Goal: Information Seeking & Learning: Compare options

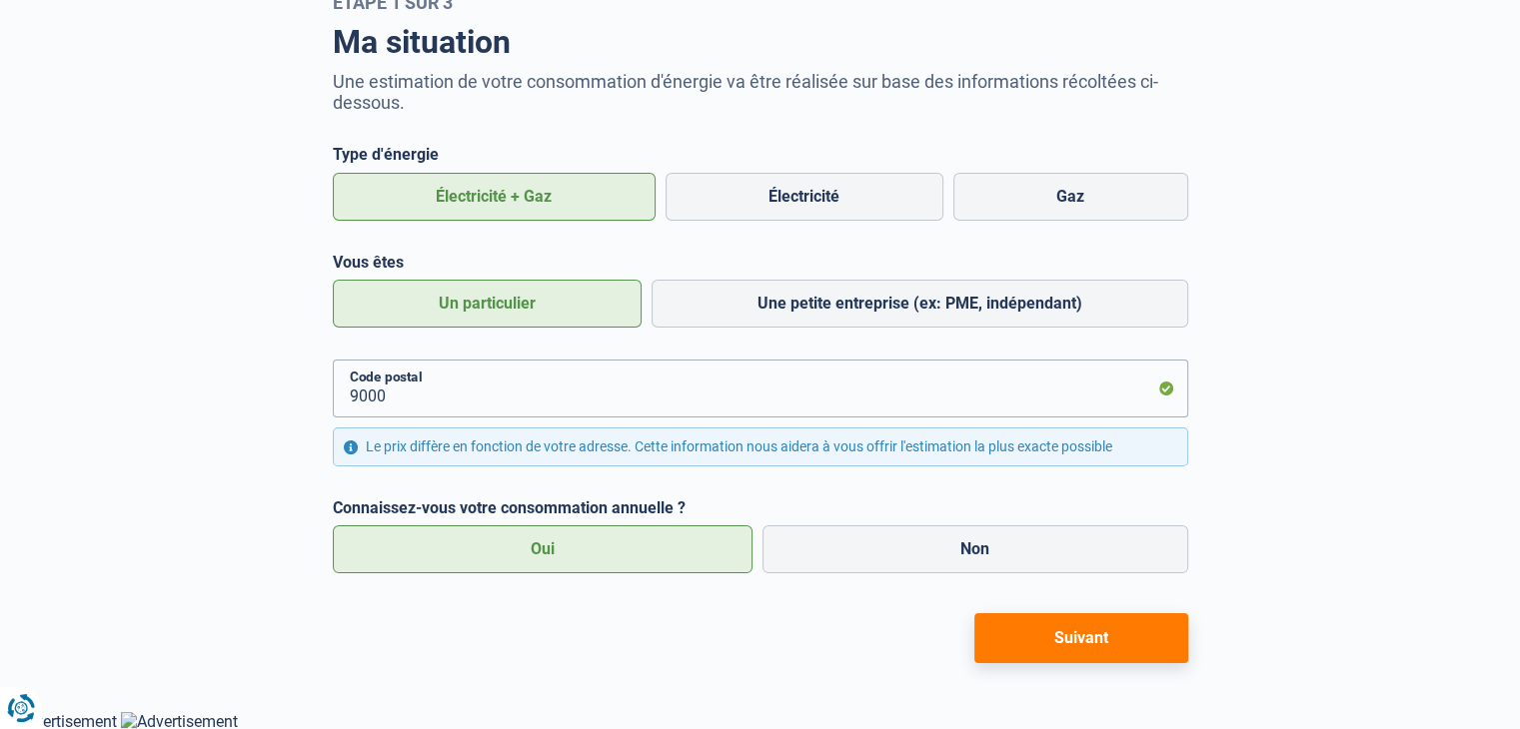
scroll to position [123, 0]
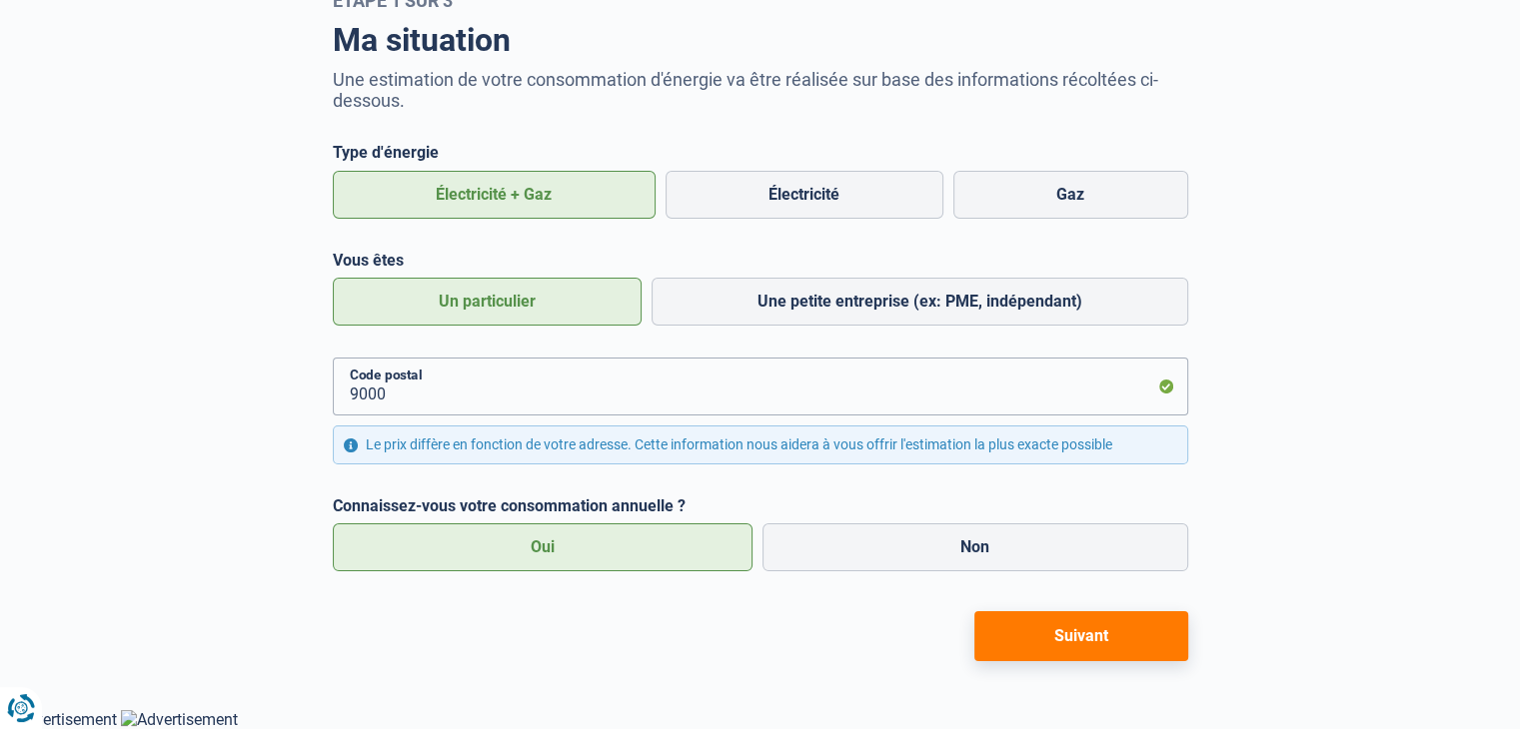
click at [1068, 643] on button "Suivant" at bounding box center [1081, 637] width 214 height 50
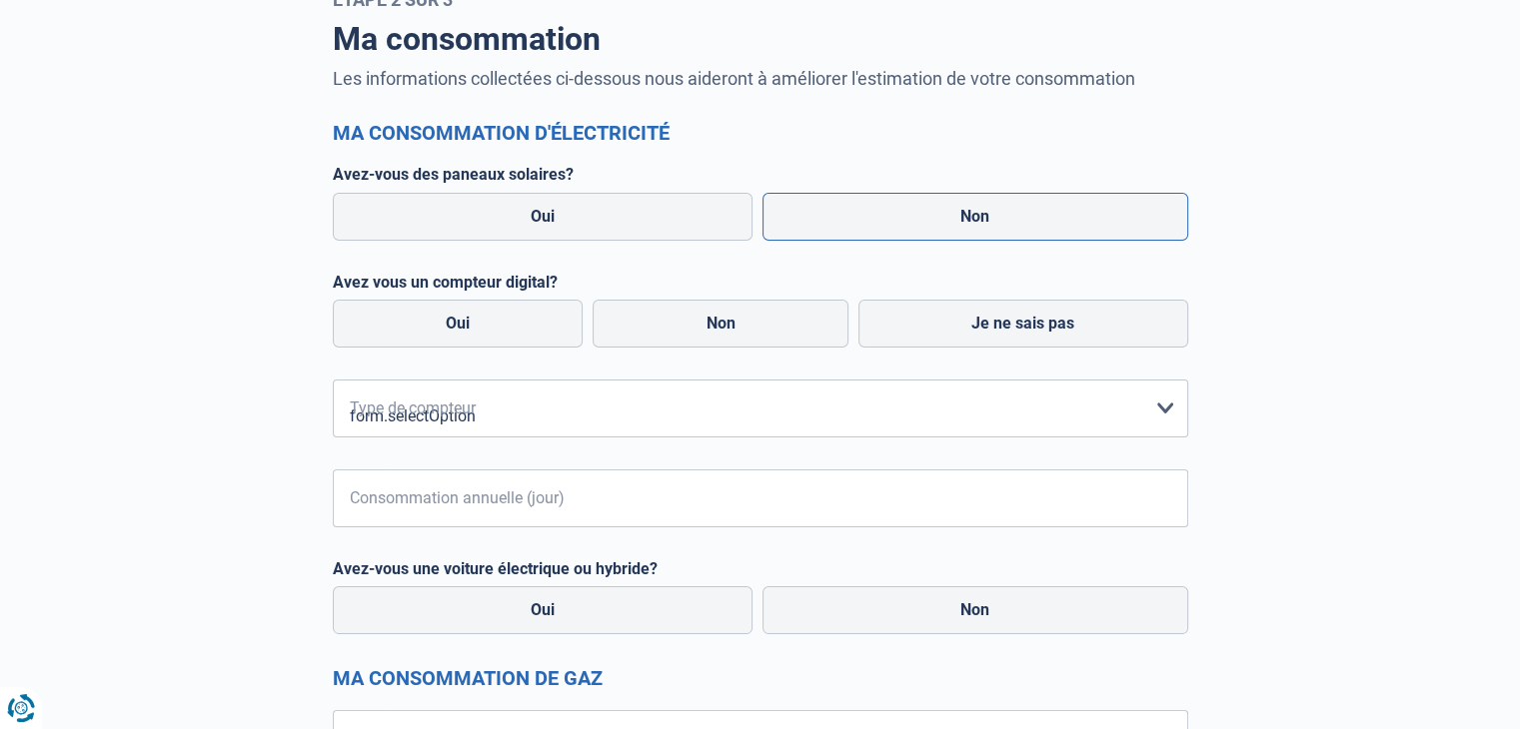
click at [975, 218] on label "Non" at bounding box center [975, 217] width 426 height 48
click at [975, 218] on input "Non" at bounding box center [975, 217] width 426 height 48
radio input "true"
radio input "false"
radio input "true"
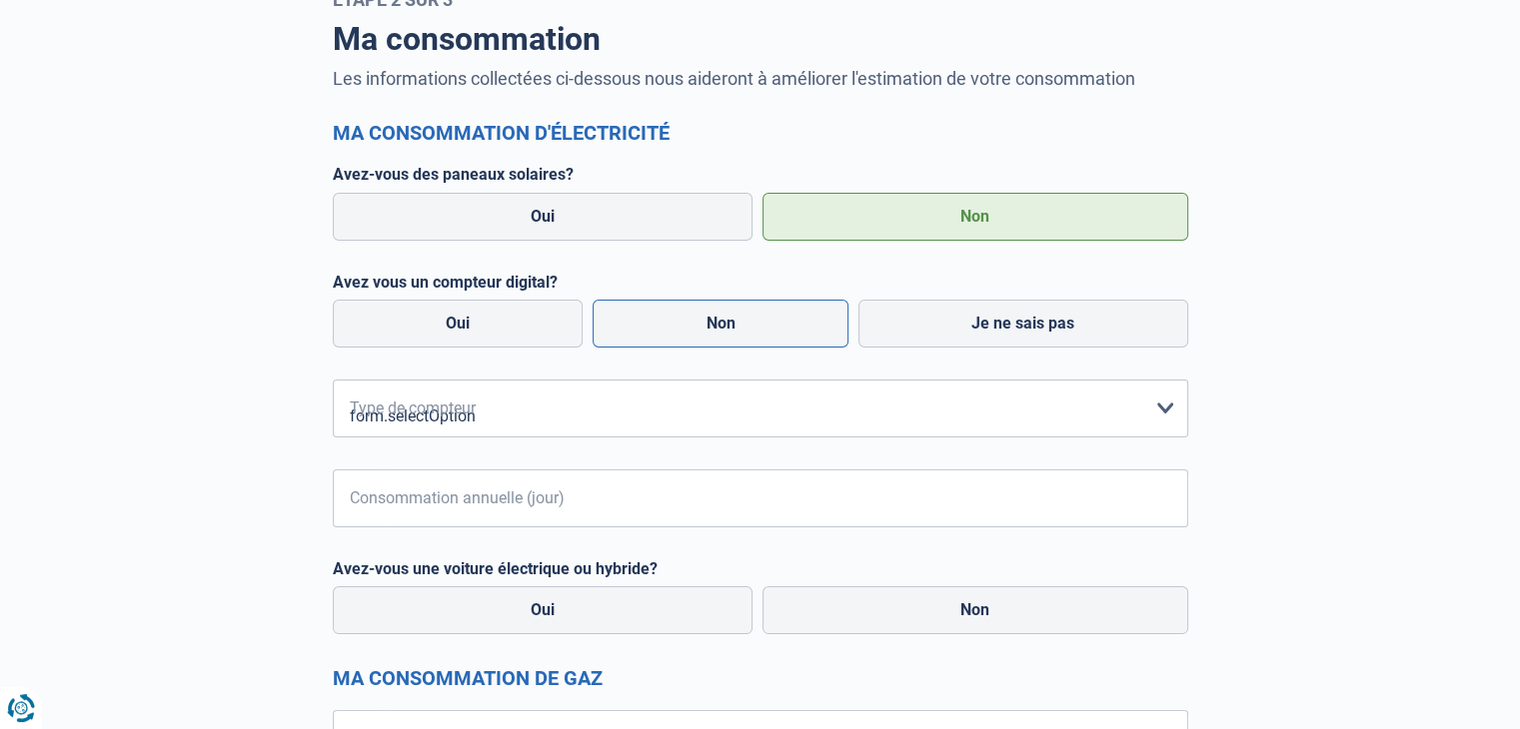
click at [806, 329] on label "Non" at bounding box center [721, 324] width 256 height 48
click at [806, 329] on input "Non" at bounding box center [721, 324] width 256 height 48
radio input "true"
radio input "false"
radio input "true"
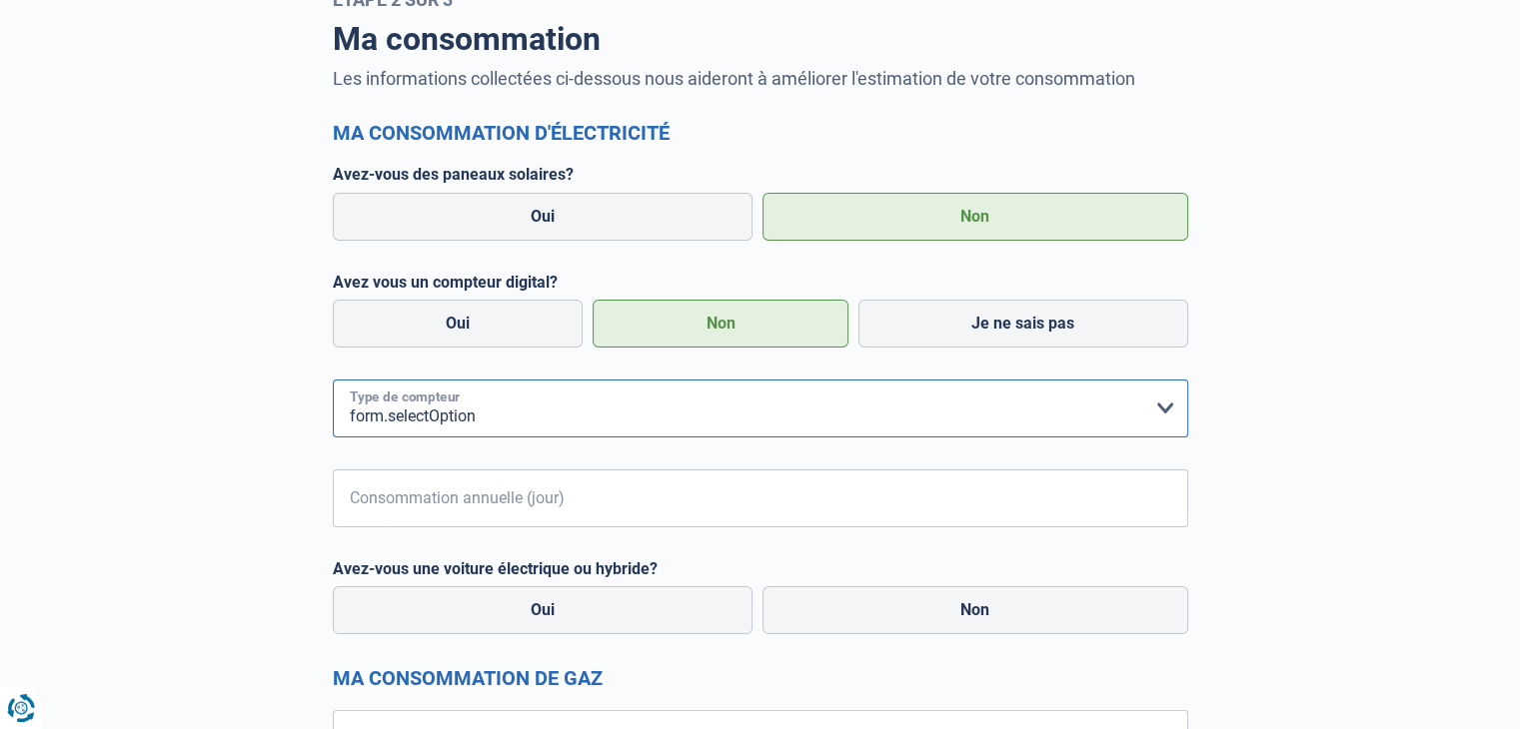
click at [528, 425] on select "form.selectOption Mono-horaire Bi-horaire Mono-horaire + exclusif nuit Bi-horai…" at bounding box center [760, 409] width 855 height 58
select select "day_single_rate"
click at [333, 380] on select "form.selectOption Mono-horaire Bi-horaire Mono-horaire + exclusif nuit Bi-horai…" at bounding box center [760, 409] width 855 height 58
click at [466, 511] on input "Consommation annuelle (jour)" at bounding box center [786, 499] width 804 height 58
type input "3500"
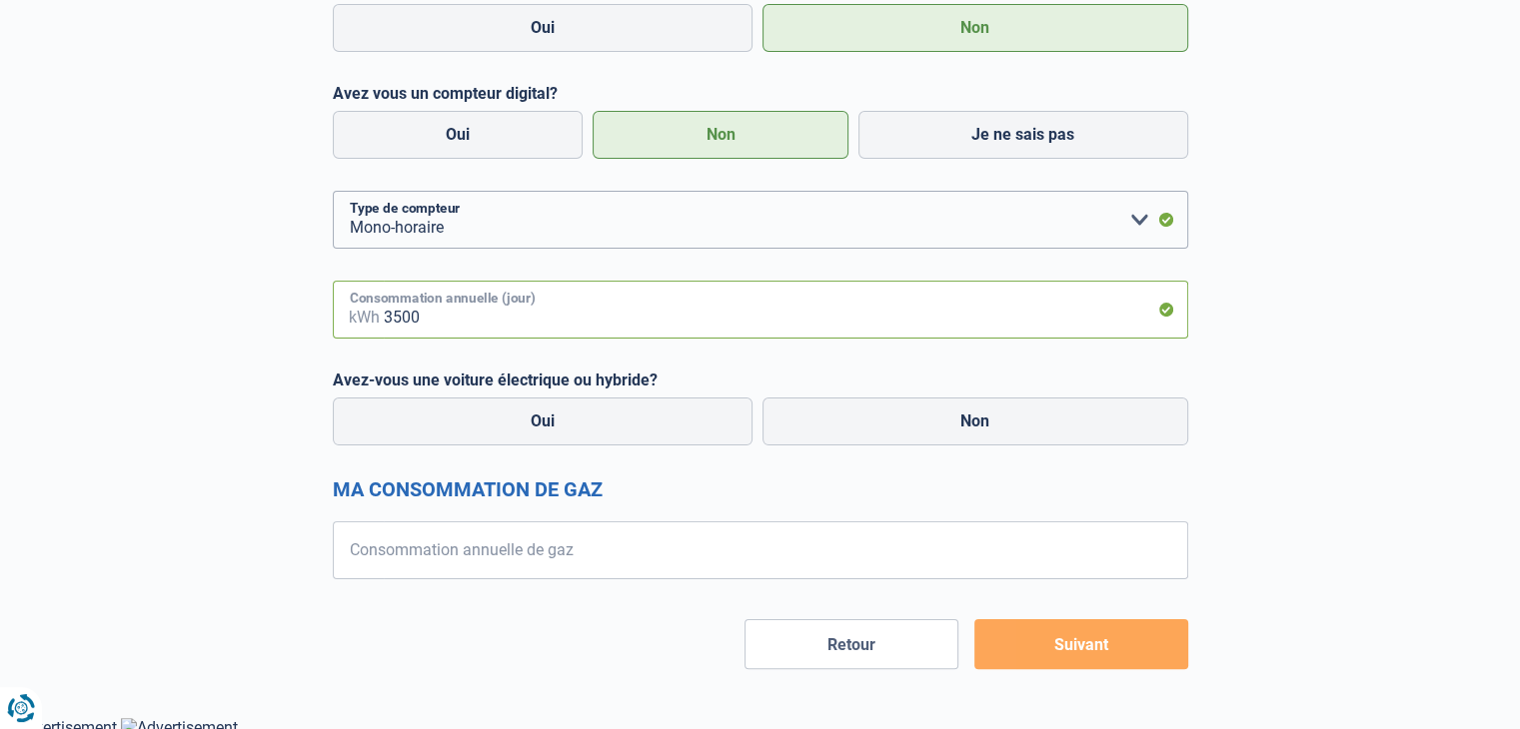
scroll to position [320, 0]
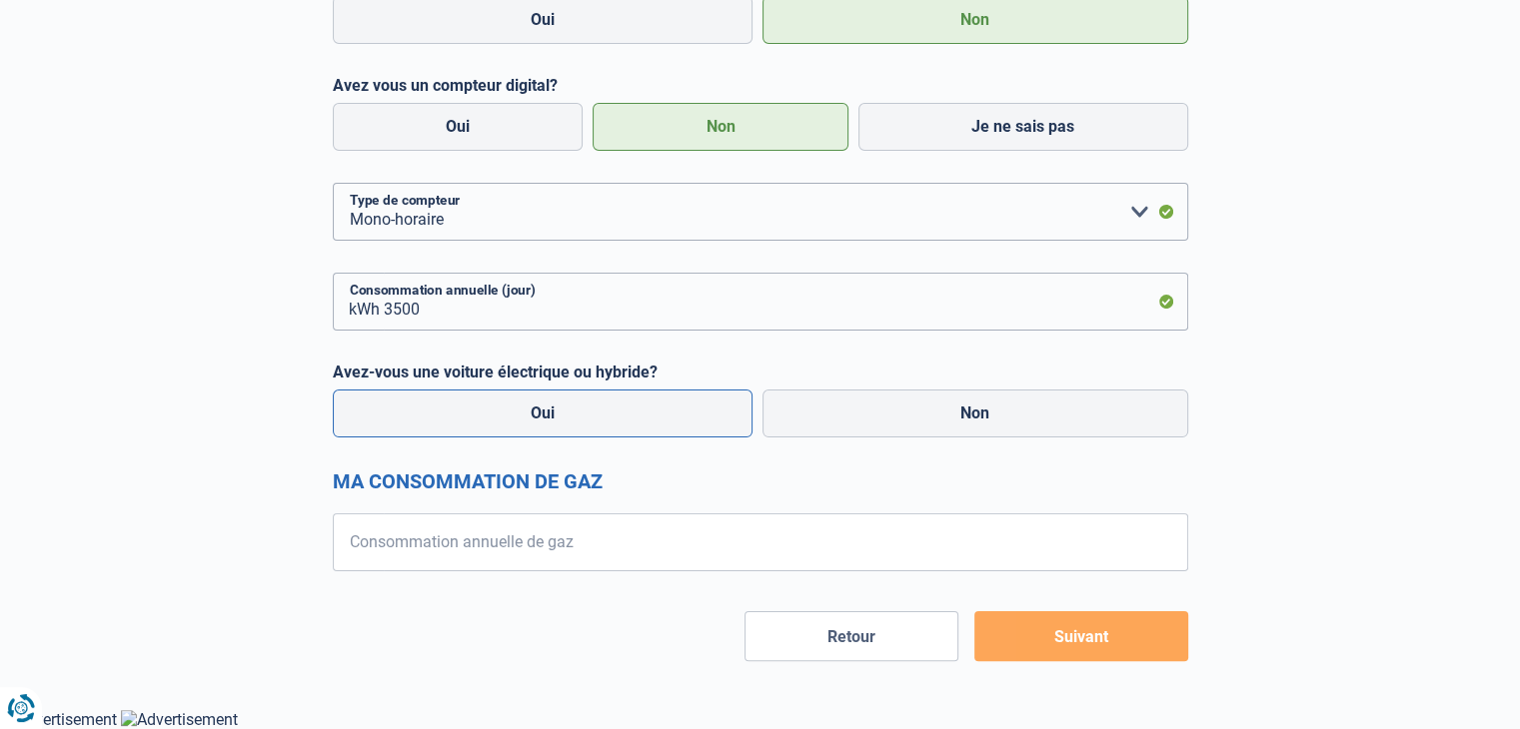
click at [654, 416] on label "Oui" at bounding box center [543, 414] width 421 height 48
click at [654, 416] on input "Oui" at bounding box center [543, 414] width 421 height 48
radio input "true"
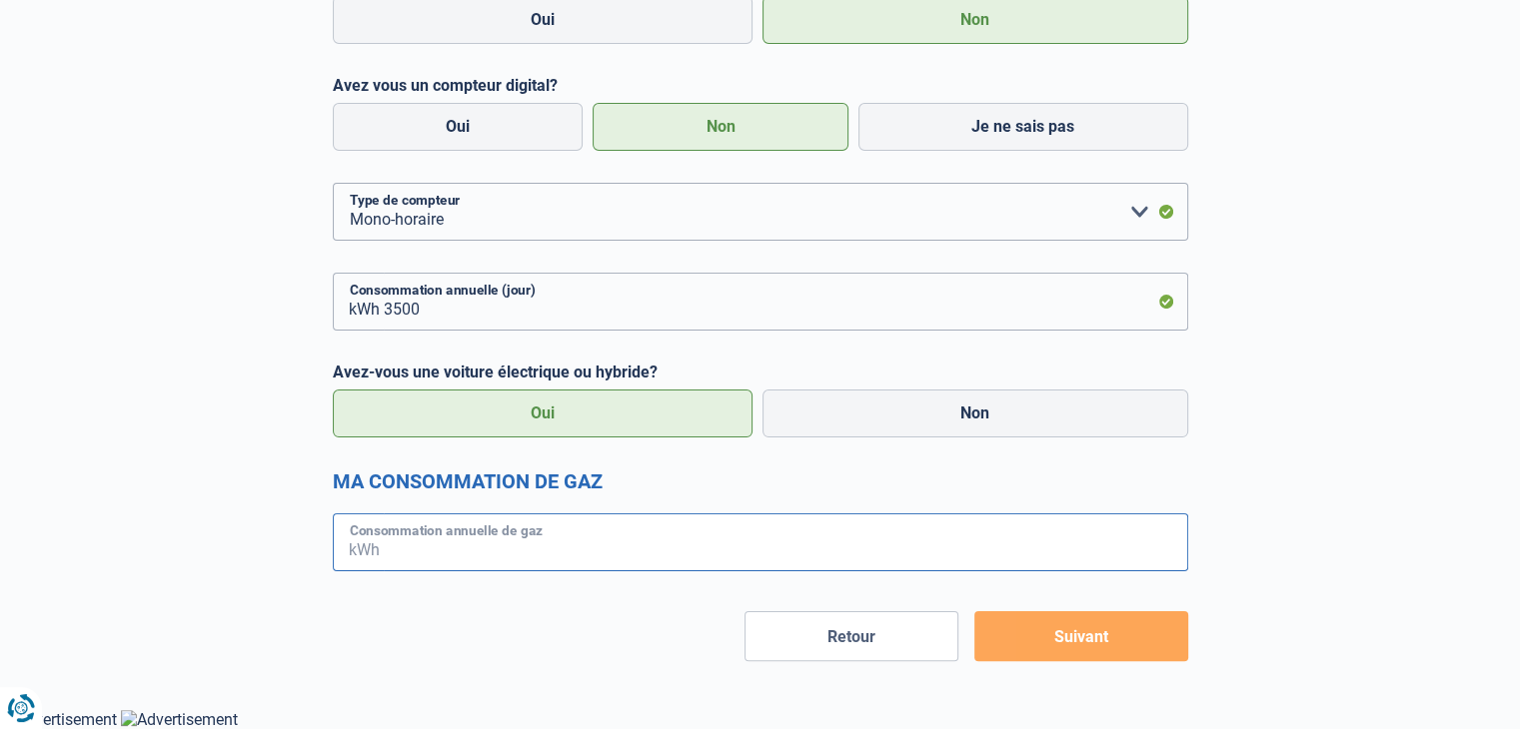
click at [801, 538] on input "Consommation annuelle de gaz" at bounding box center [786, 543] width 804 height 58
type input "16000"
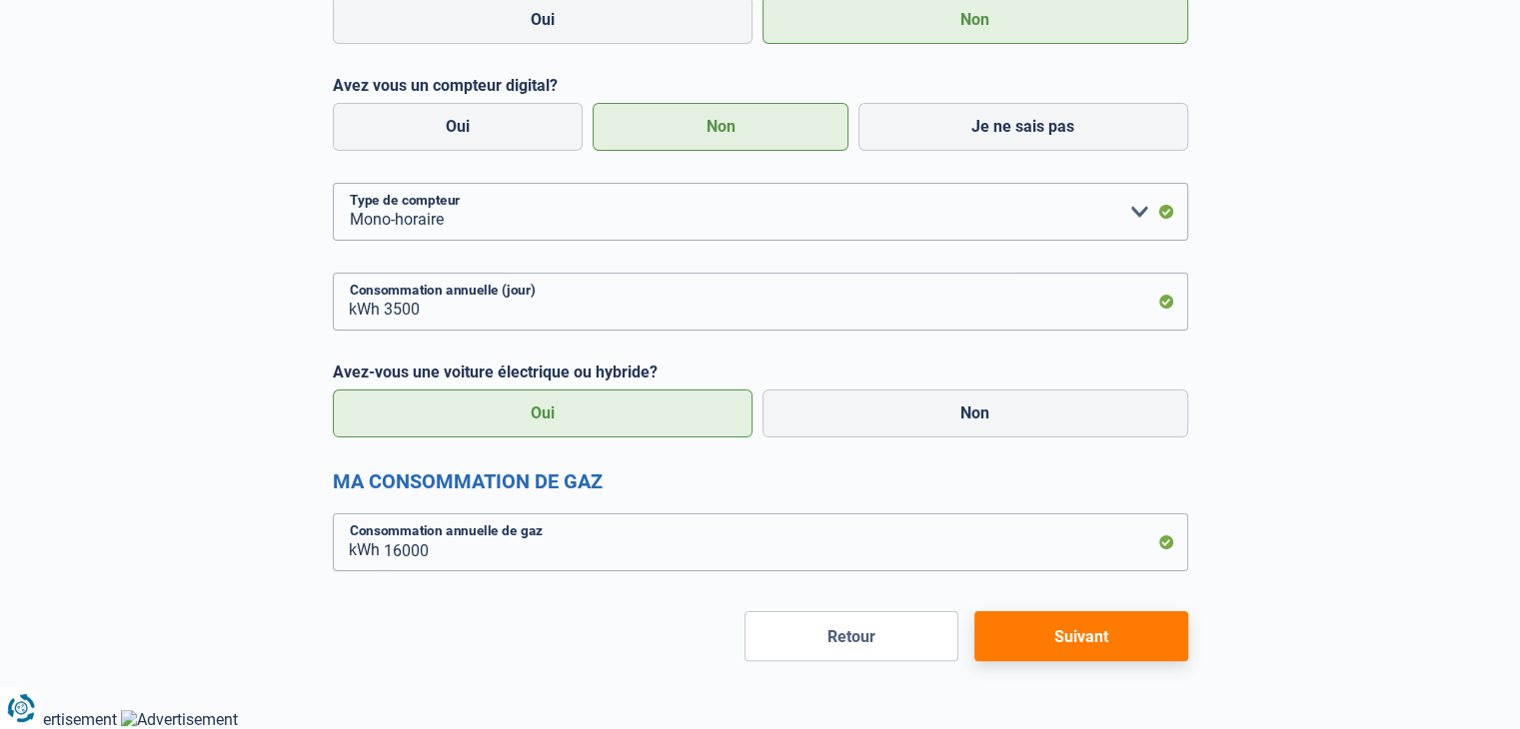
click at [1023, 653] on button "Suivant" at bounding box center [1081, 637] width 214 height 50
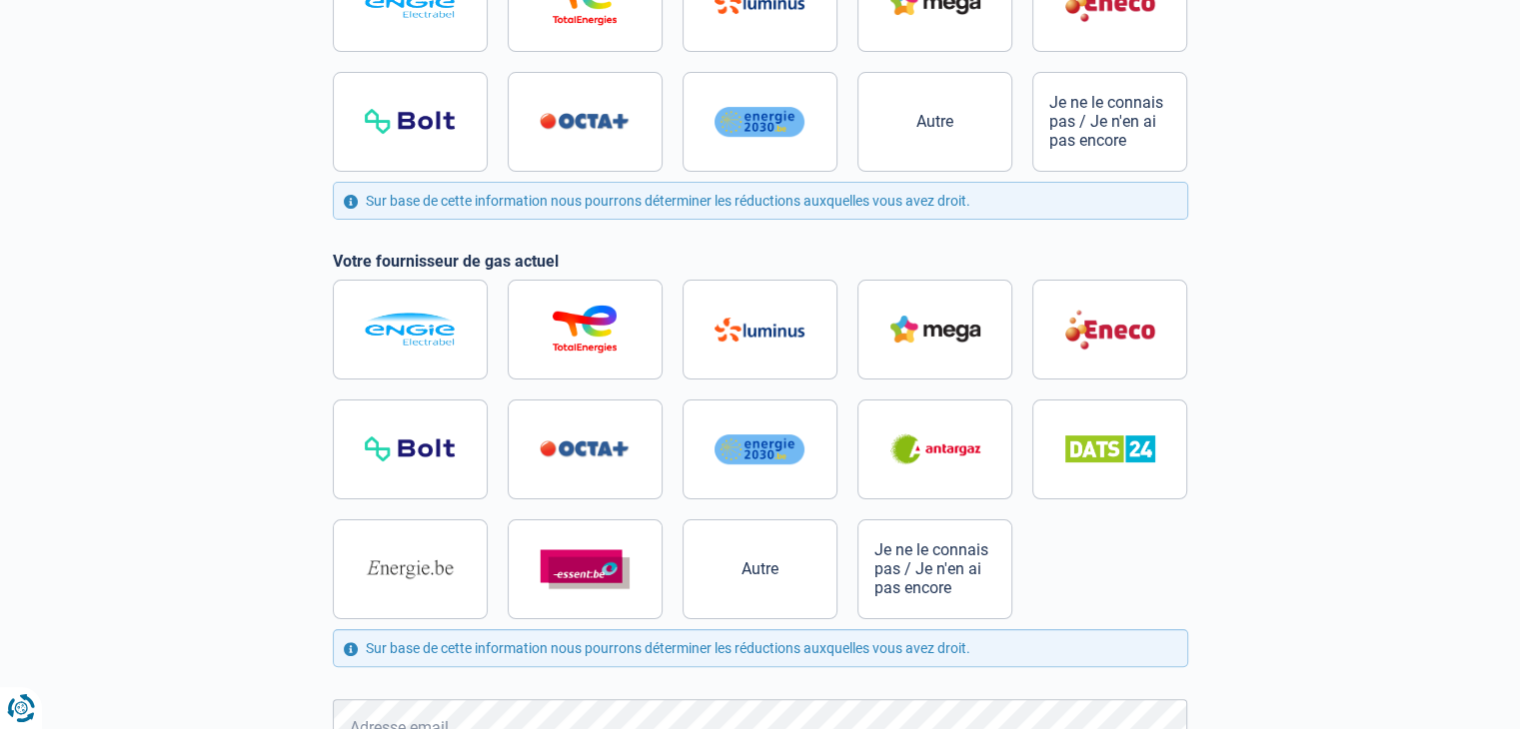
scroll to position [220, 0]
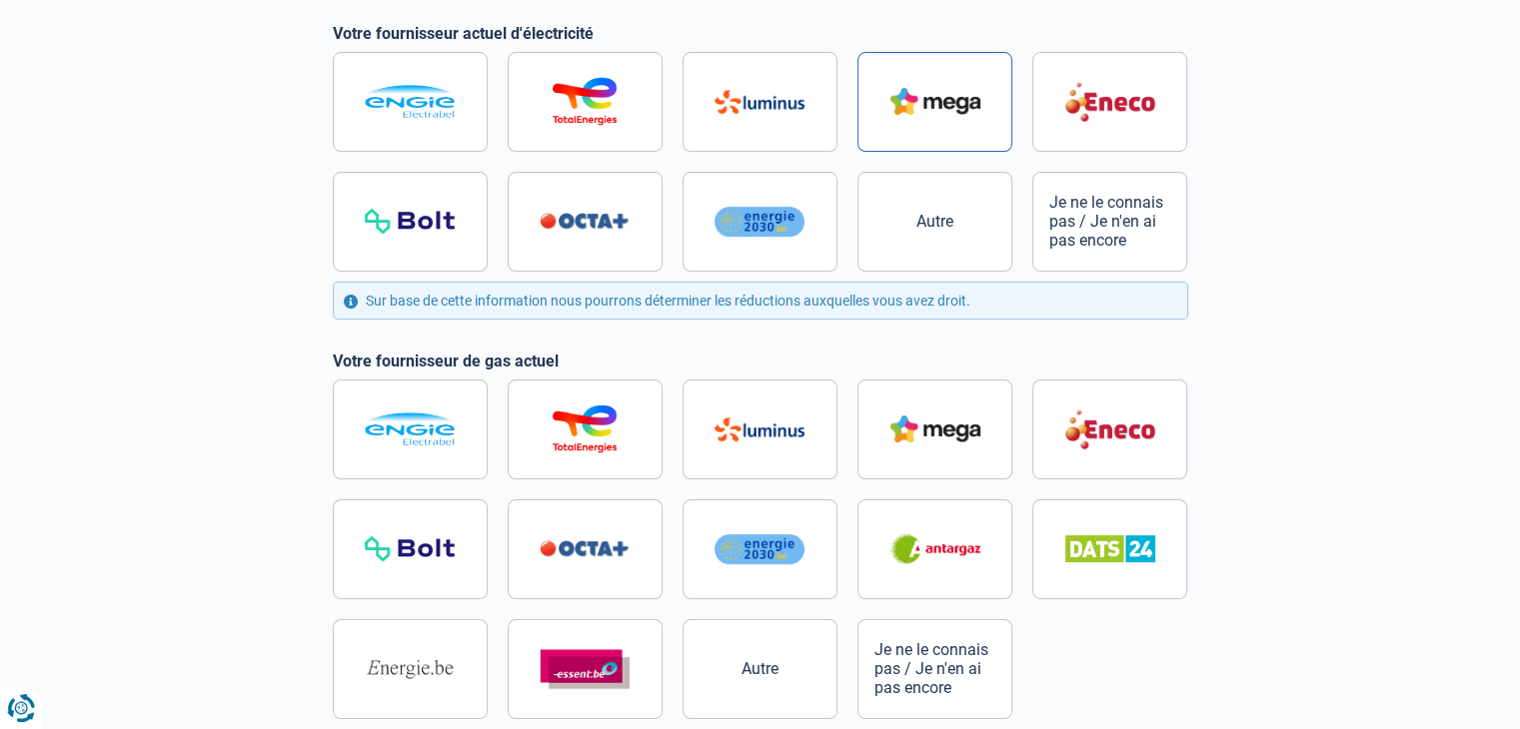
click at [911, 81] on label at bounding box center [934, 102] width 155 height 100
click at [911, 81] on input "radio" at bounding box center [760, 162] width 855 height 220
radio input "true"
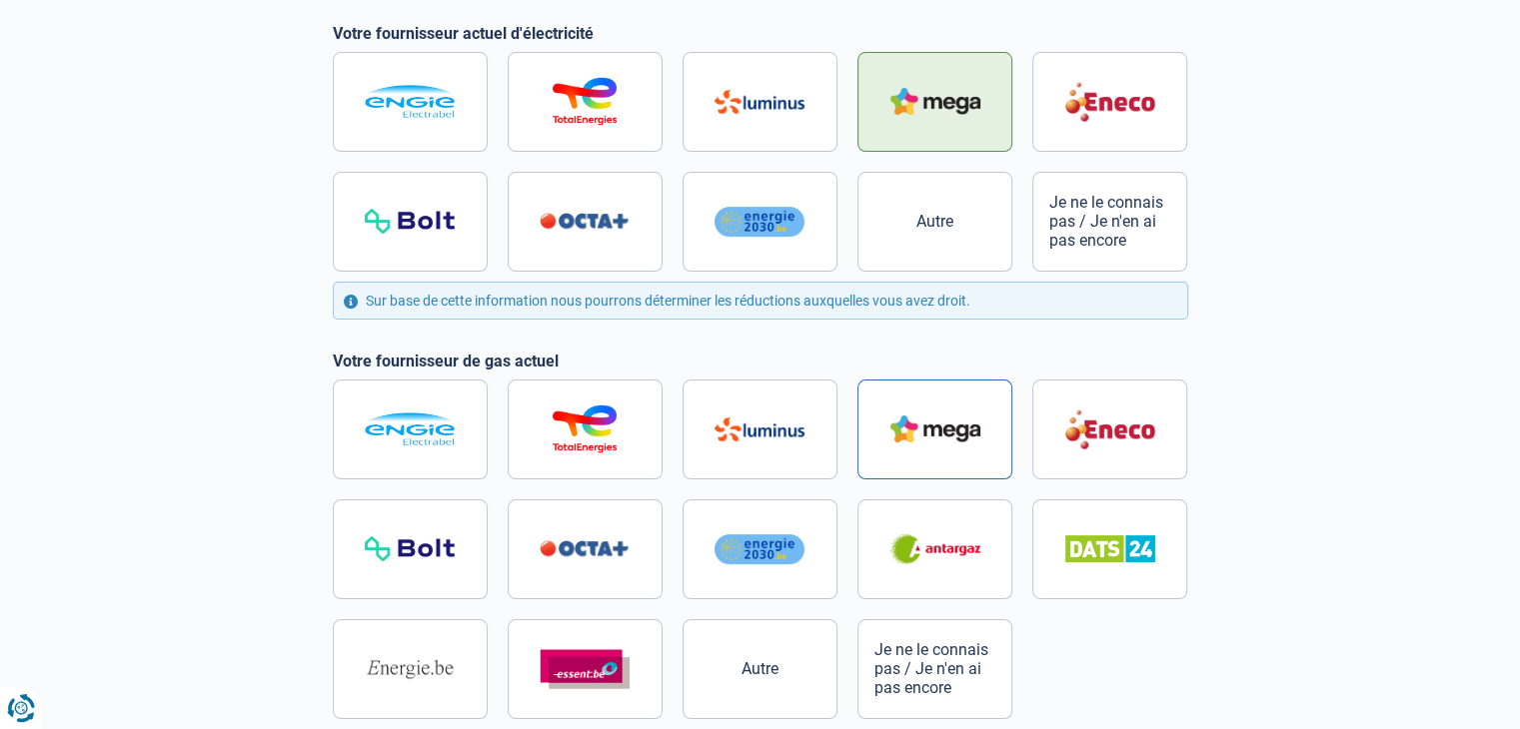
click at [915, 443] on label at bounding box center [934, 430] width 155 height 100
click at [915, 443] on input "radio" at bounding box center [760, 550] width 855 height 340
radio input "true"
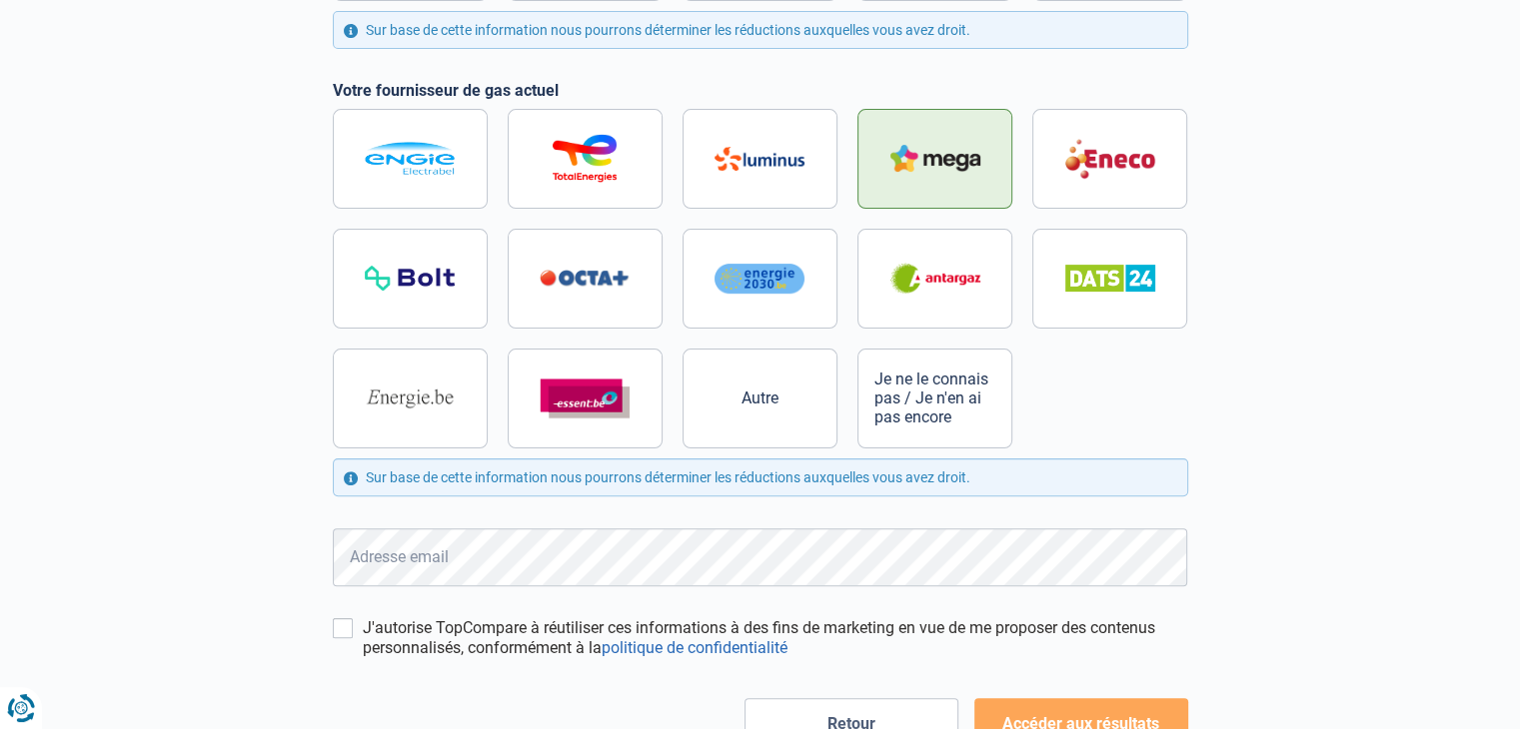
scroll to position [578, 0]
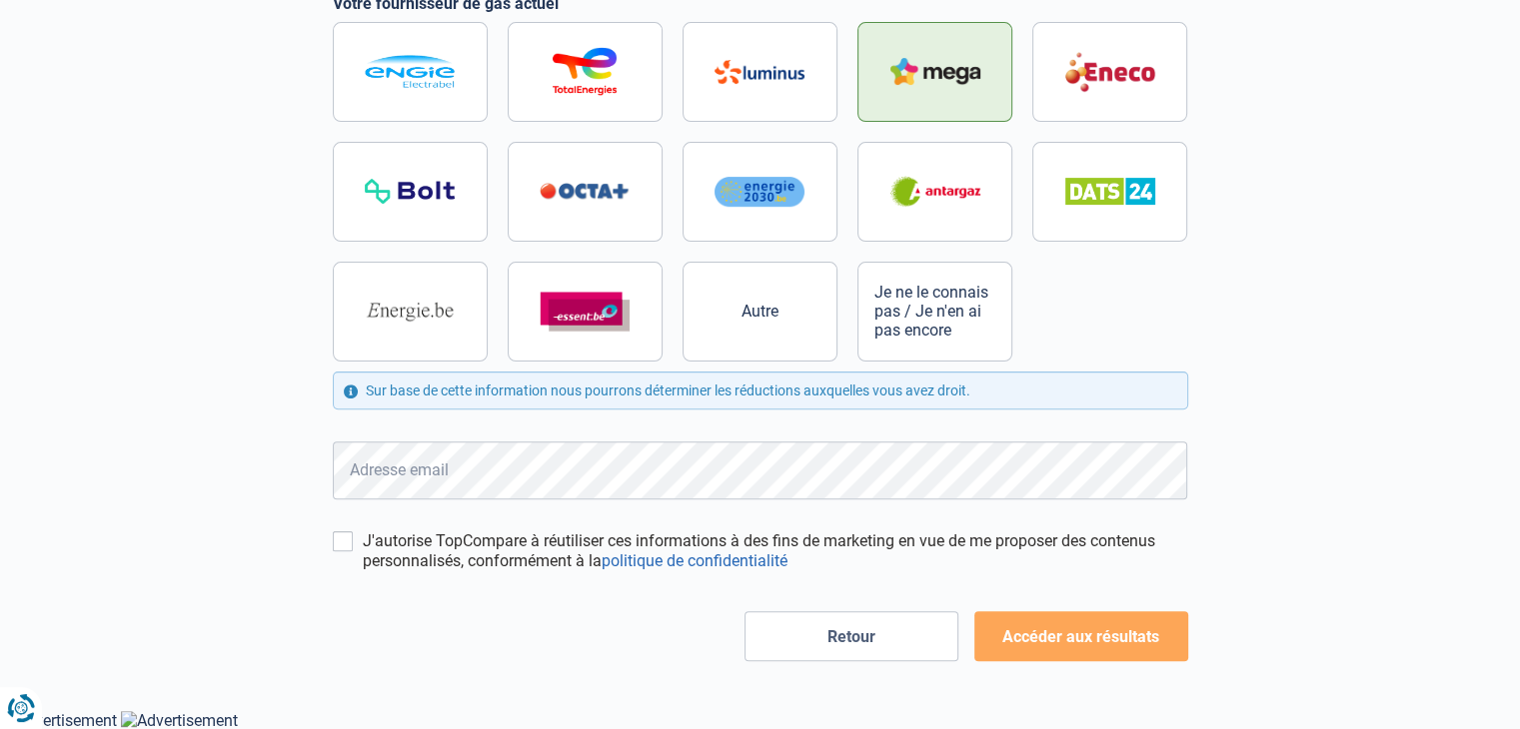
click at [355, 541] on div "J'autorise TopCompare à réutiliser ces informations à des fins de marketing en …" at bounding box center [760, 552] width 855 height 40
click at [327, 548] on div "Mes données personnelles Ces informations serviront à trouver toutes les offres…" at bounding box center [760, 108] width 879 height 1106
click at [343, 548] on input "J'autorise TopCompare à réutiliser ces informations à des fins de marketing en …" at bounding box center [343, 542] width 20 height 20
checkbox input "true"
click at [1007, 645] on button "Accéder aux résultats" at bounding box center [1081, 637] width 214 height 50
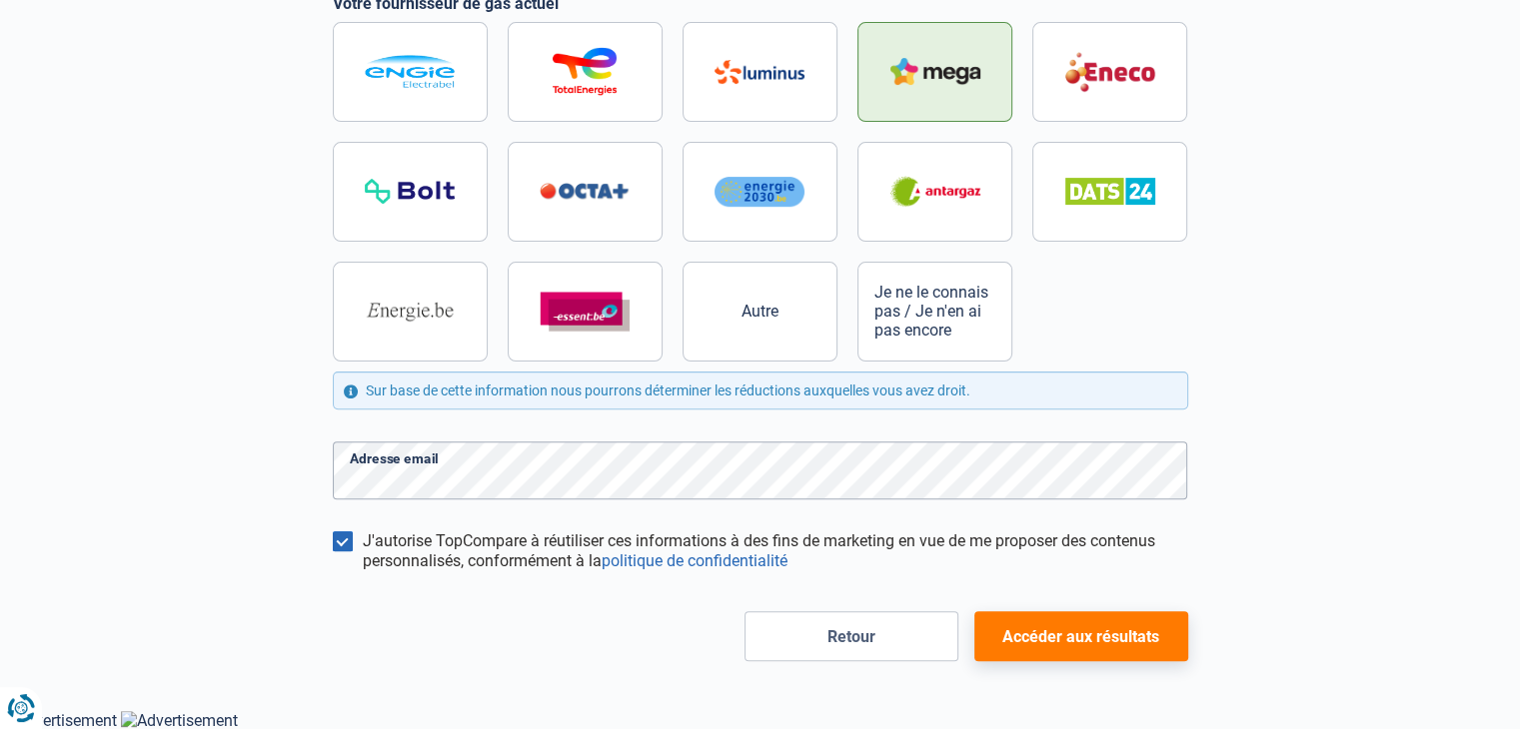
click at [1114, 643] on button "Accéder aux résultats" at bounding box center [1081, 637] width 214 height 50
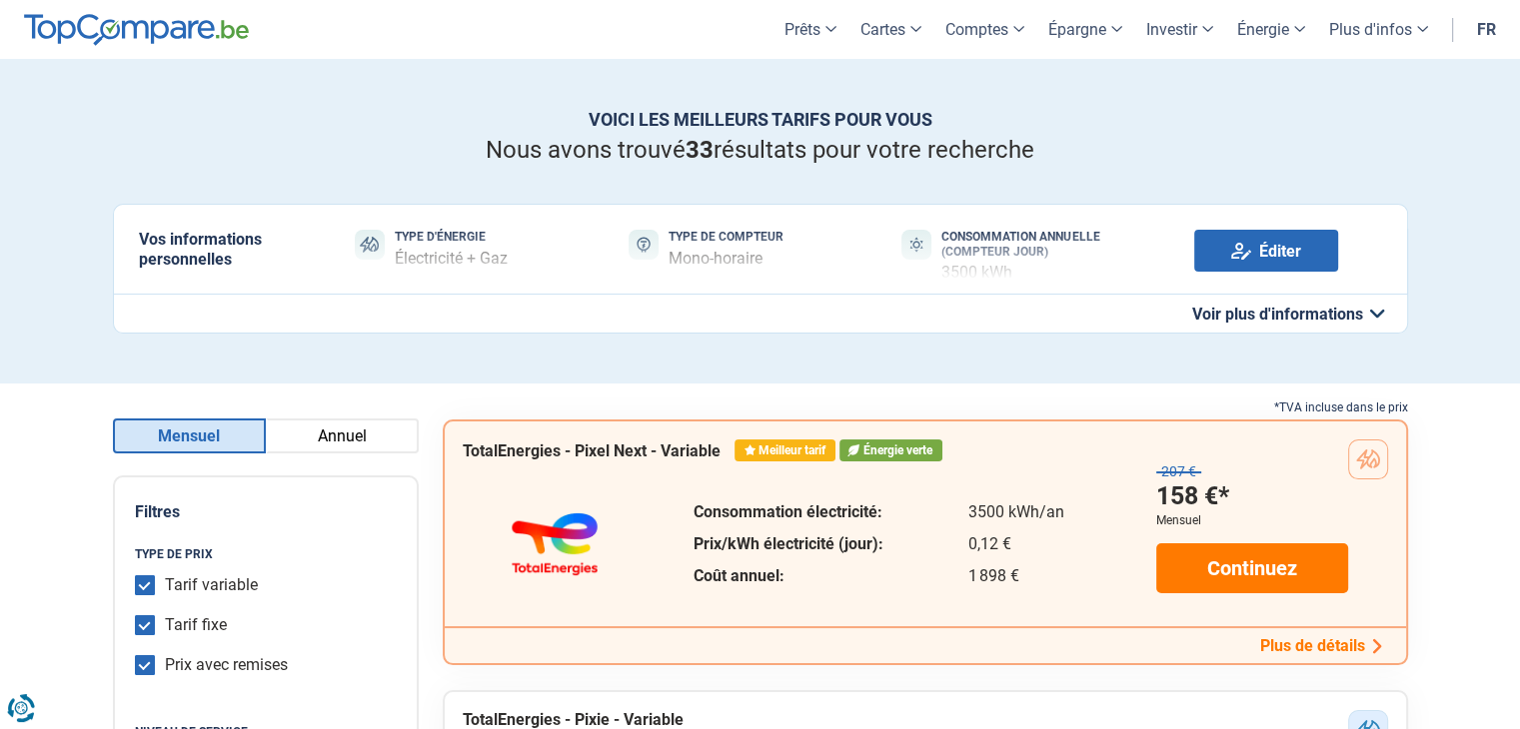
click at [363, 439] on button "Annuel" at bounding box center [342, 436] width 153 height 35
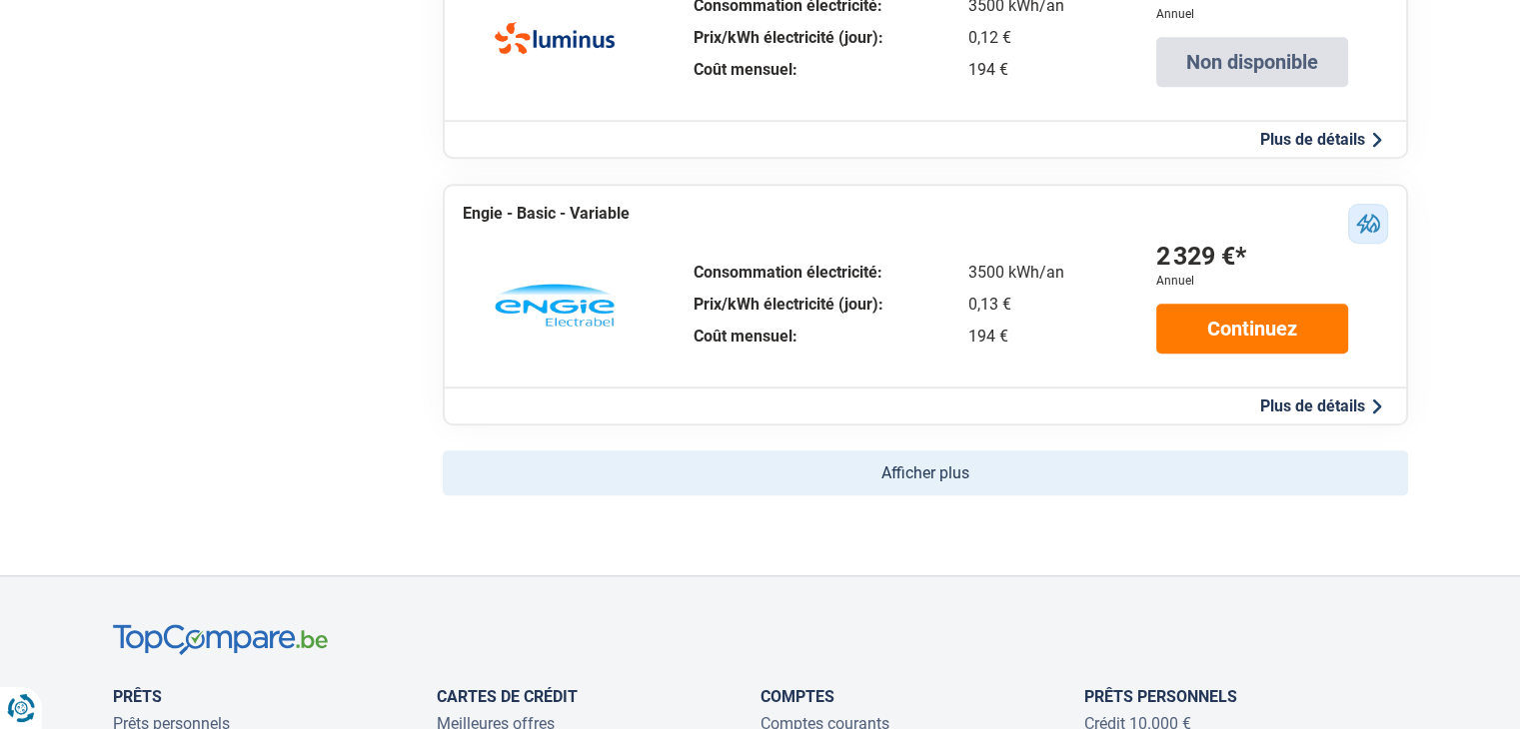
scroll to position [1299, 0]
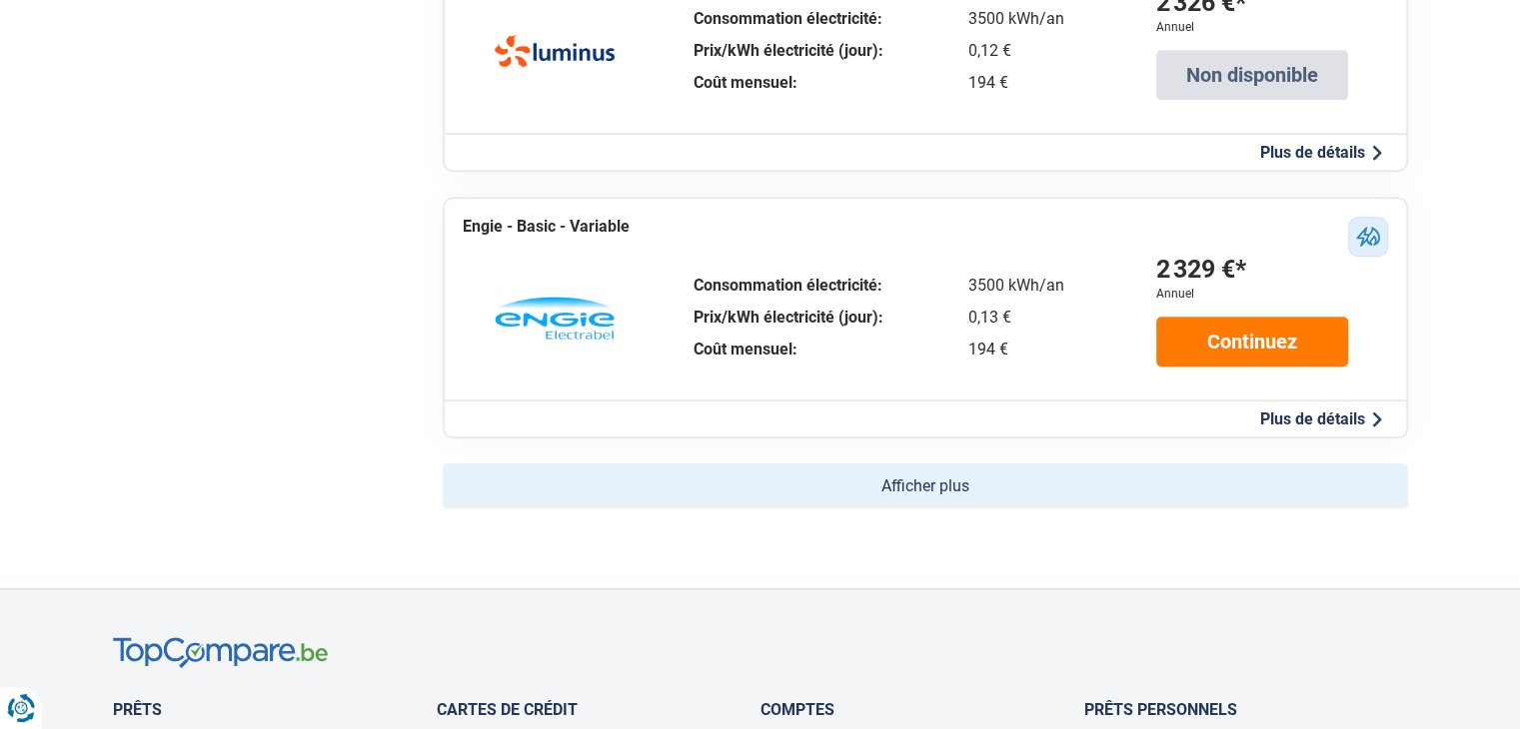
click at [947, 486] on button "Afficher plus" at bounding box center [925, 486] width 965 height 45
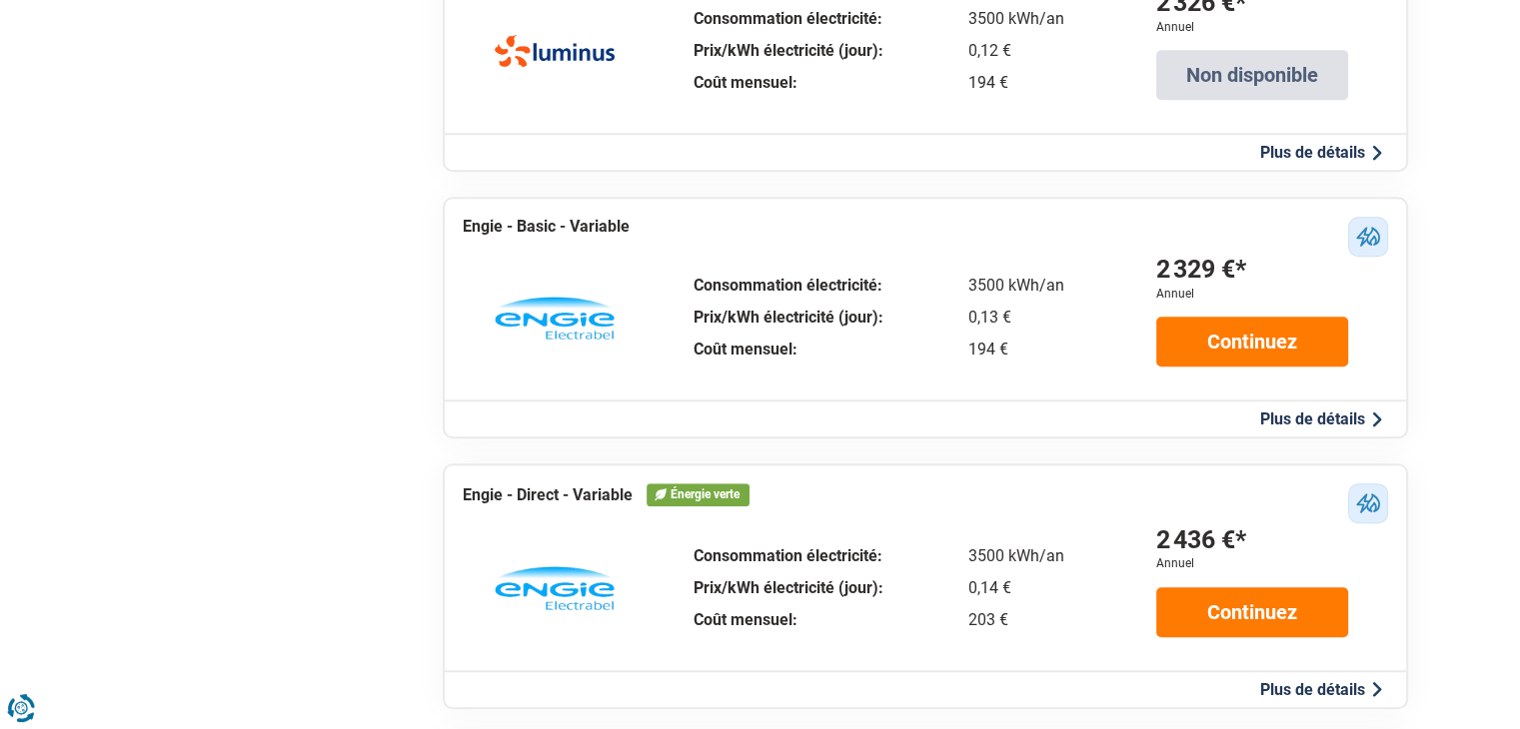
click at [1357, 417] on button "Plus de détails" at bounding box center [1321, 419] width 134 height 21
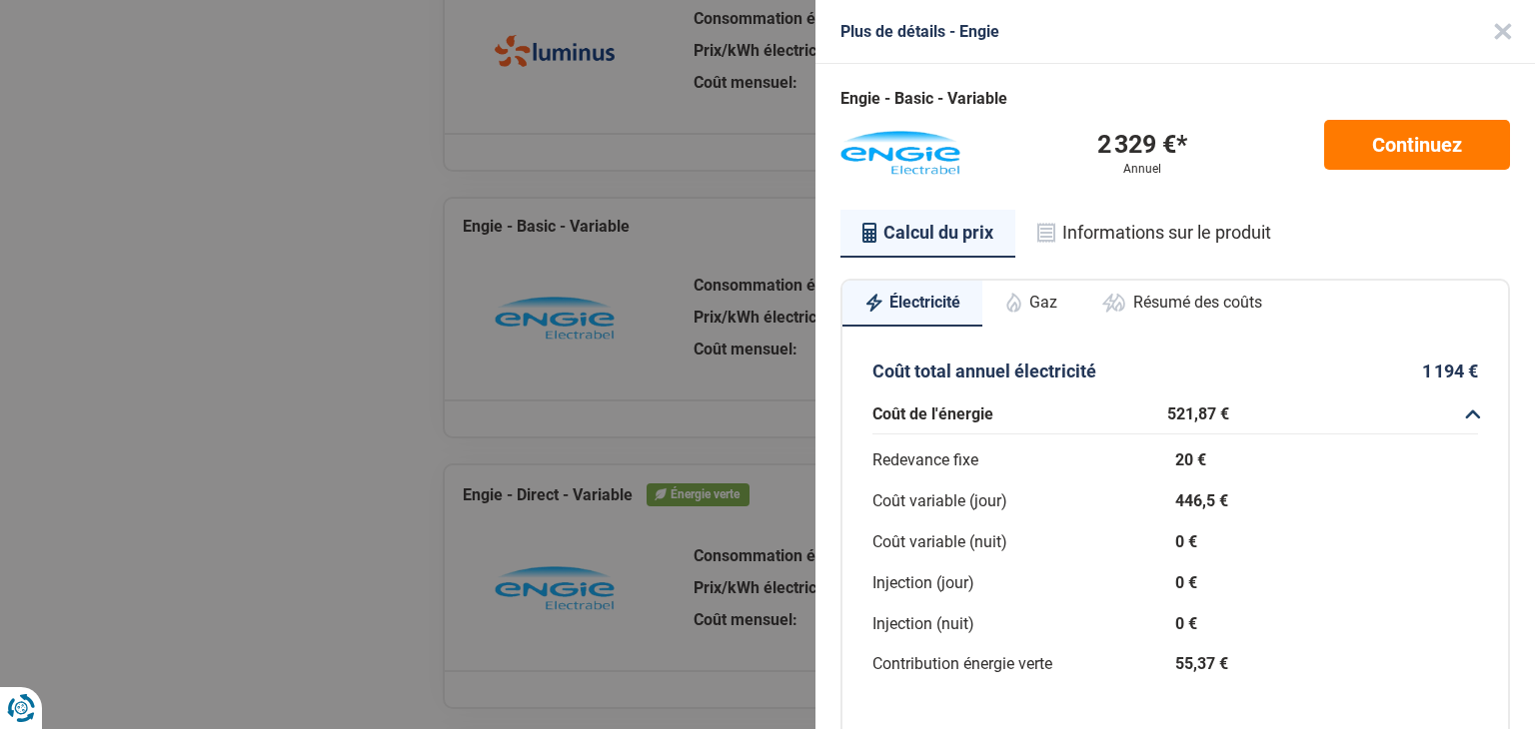
click at [1048, 316] on button "Gaz" at bounding box center [1030, 303] width 97 height 44
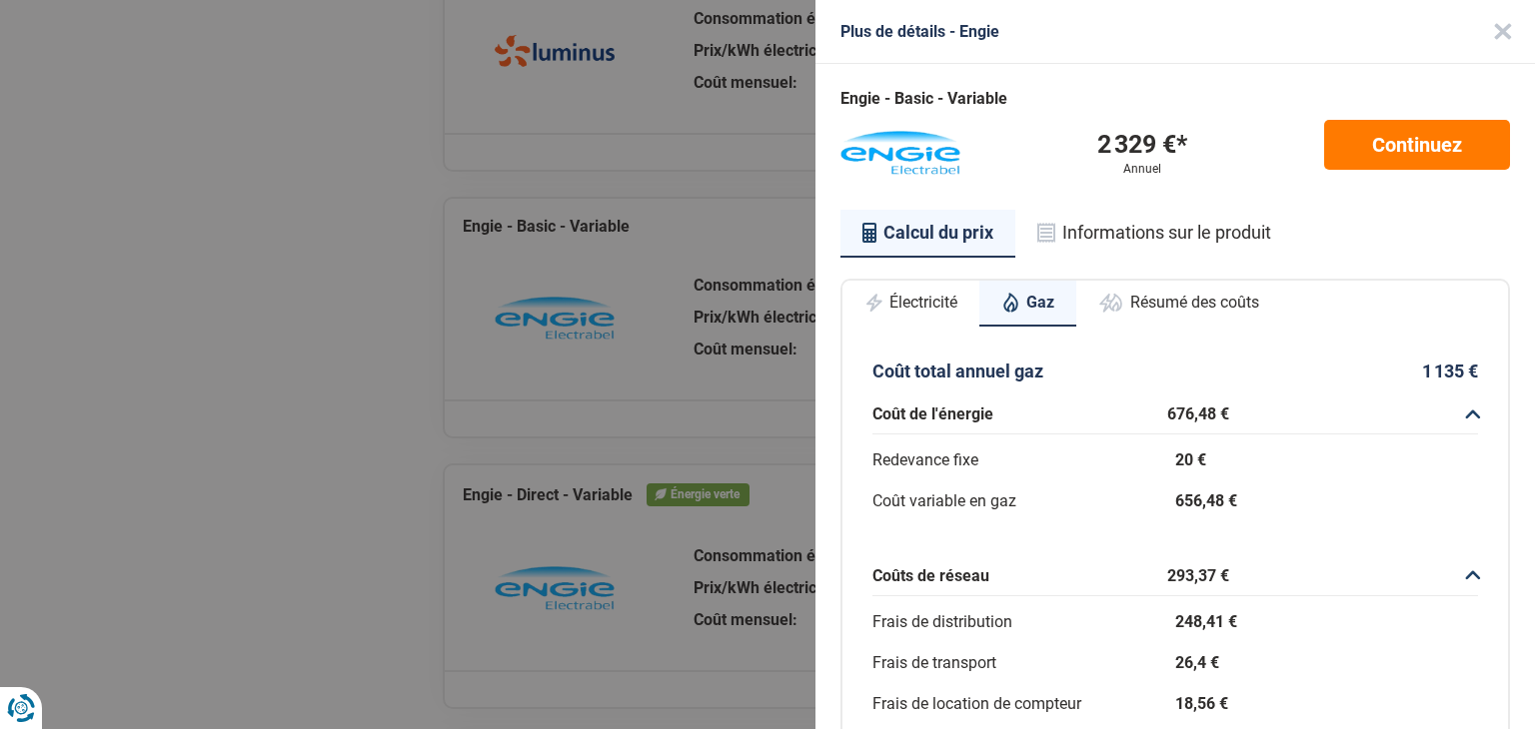
drag, startPoint x: 1464, startPoint y: 32, endPoint x: 1456, endPoint y: 45, distance: 15.3
click at [1471, 32] on button "Close" at bounding box center [1503, 32] width 64 height 64
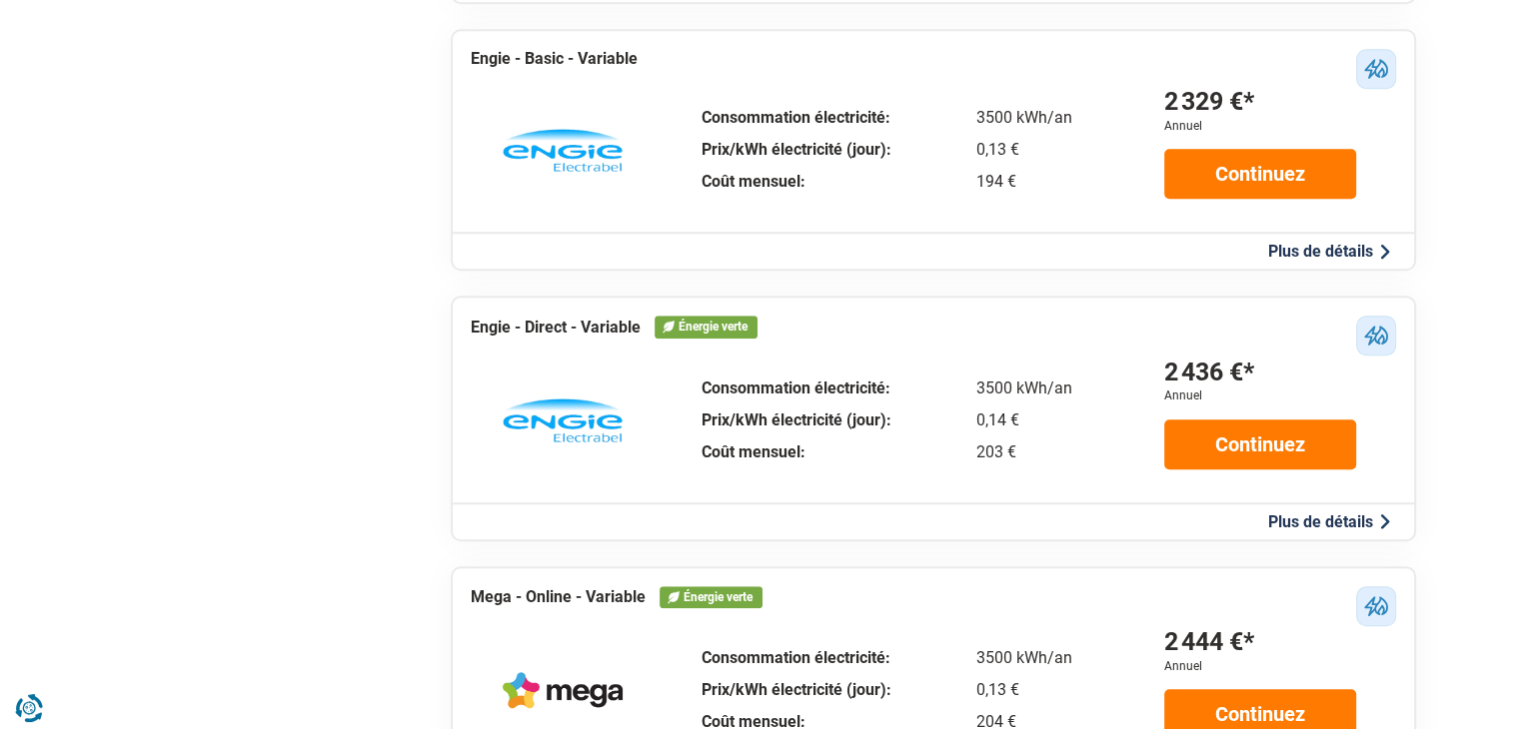
scroll to position [1499, 0]
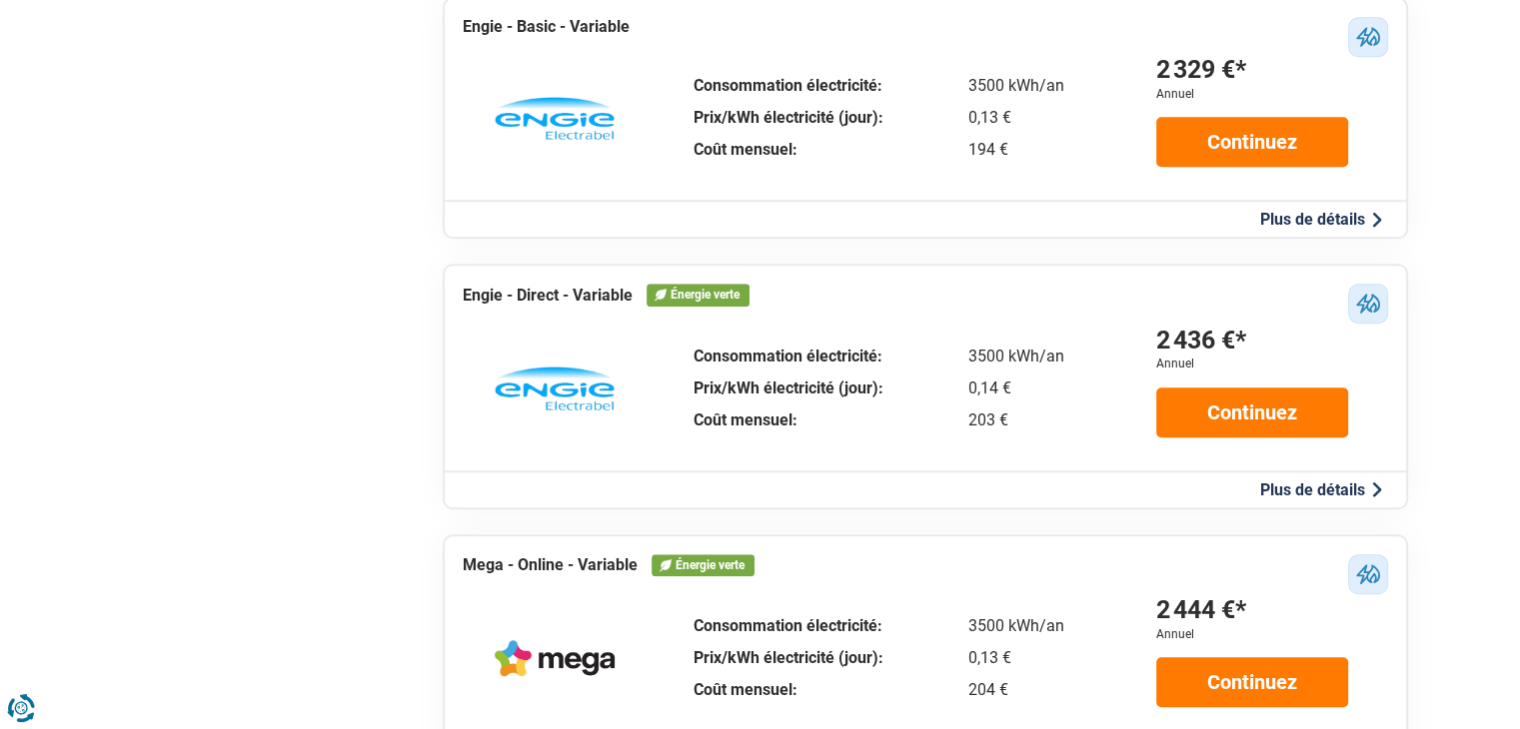
click at [1285, 482] on button "Plus de détails" at bounding box center [1321, 490] width 134 height 21
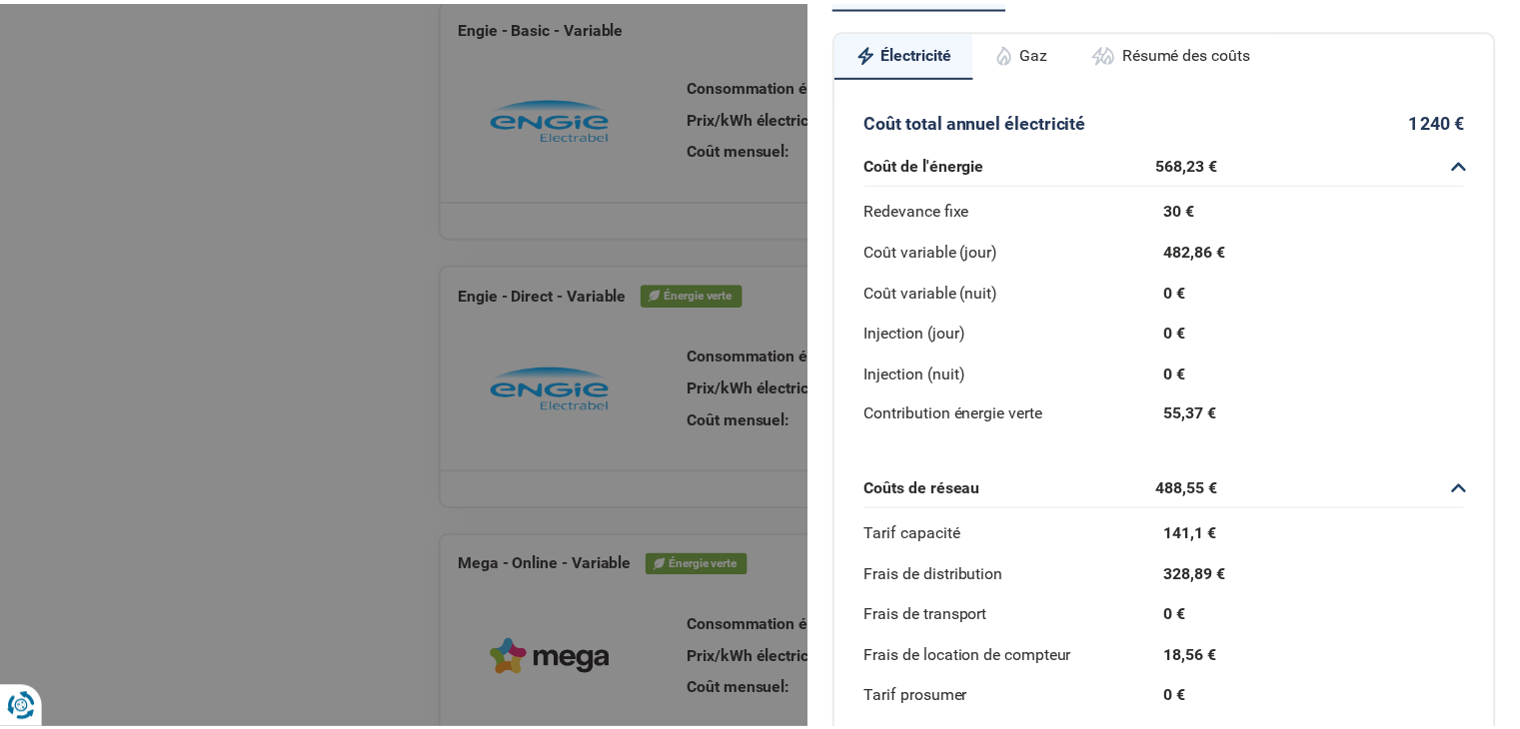
scroll to position [0, 0]
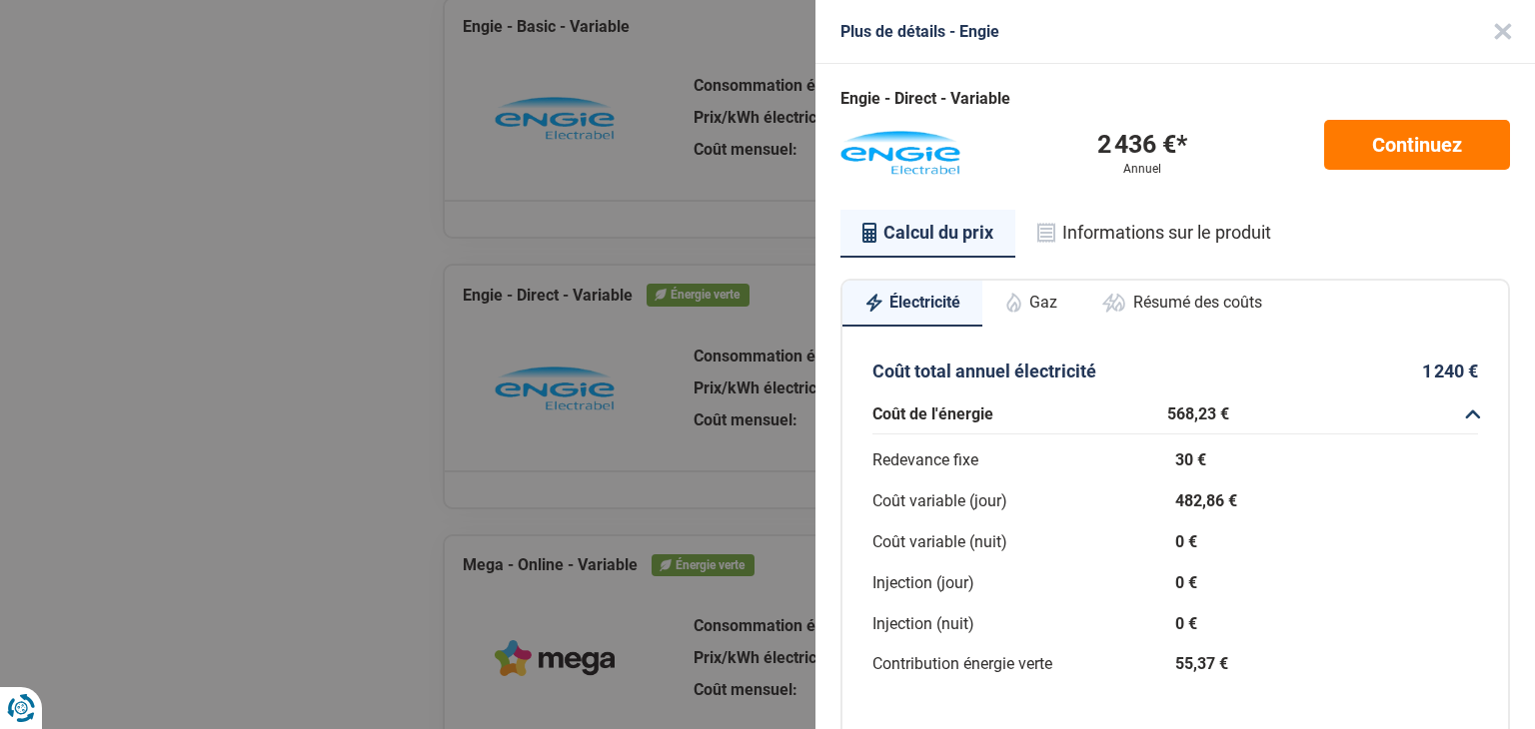
click at [1049, 307] on button "Gaz" at bounding box center [1030, 303] width 97 height 44
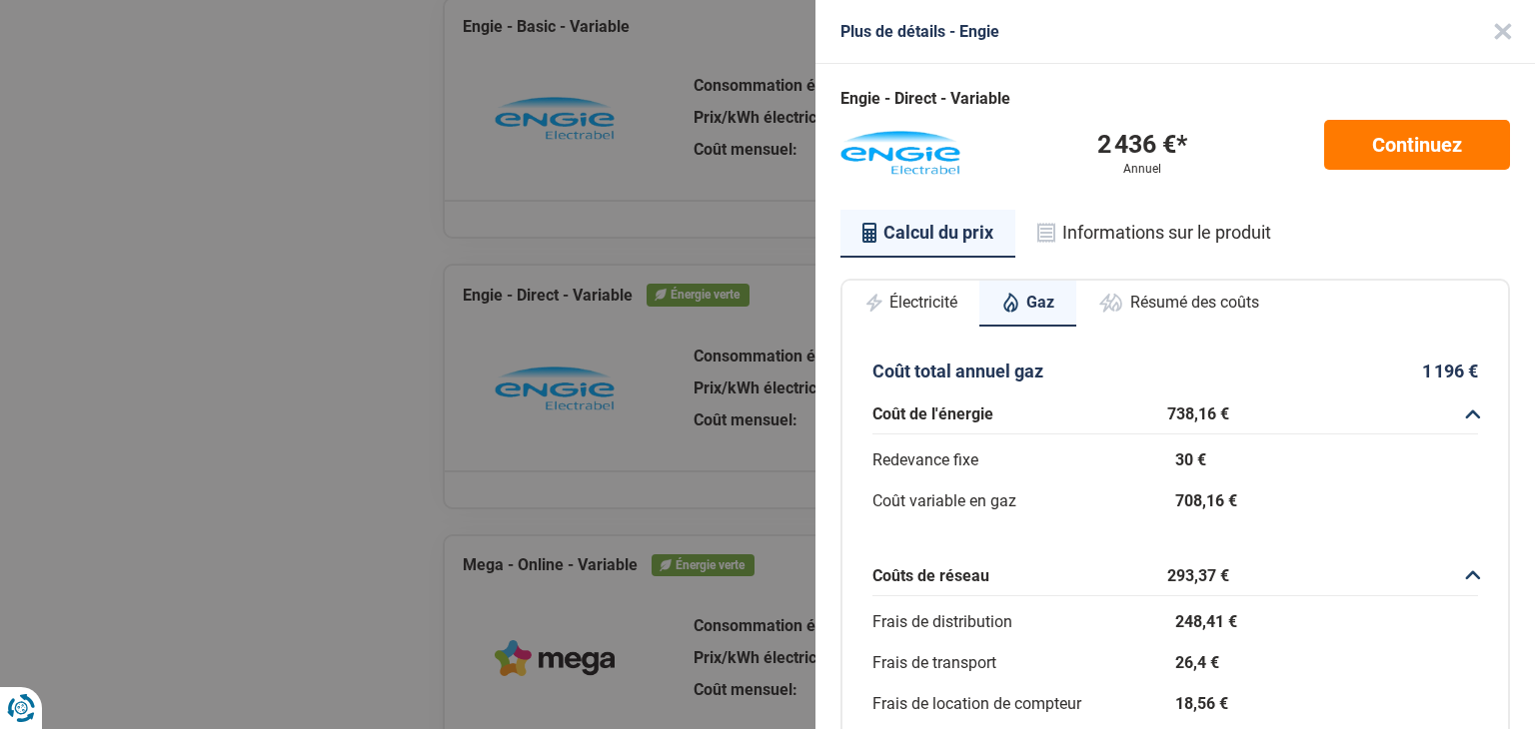
drag, startPoint x: 722, startPoint y: 218, endPoint x: 717, endPoint y: 234, distance: 16.8
click at [722, 218] on div "Plus de détails - Engie Engie - Direct - Variable 2 436 €* Annuel Continuez Cal…" at bounding box center [767, 364] width 1535 height 729
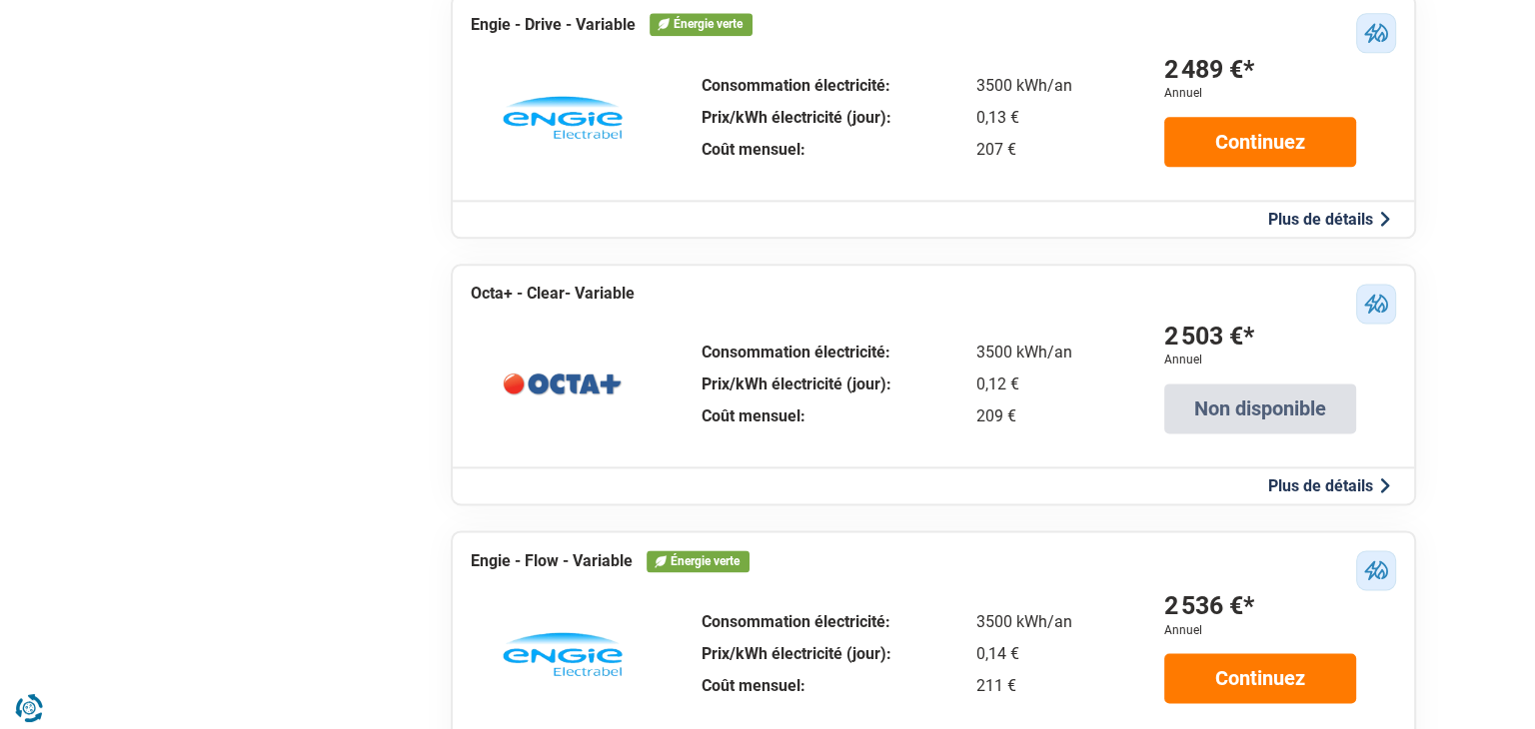
scroll to position [2898, 0]
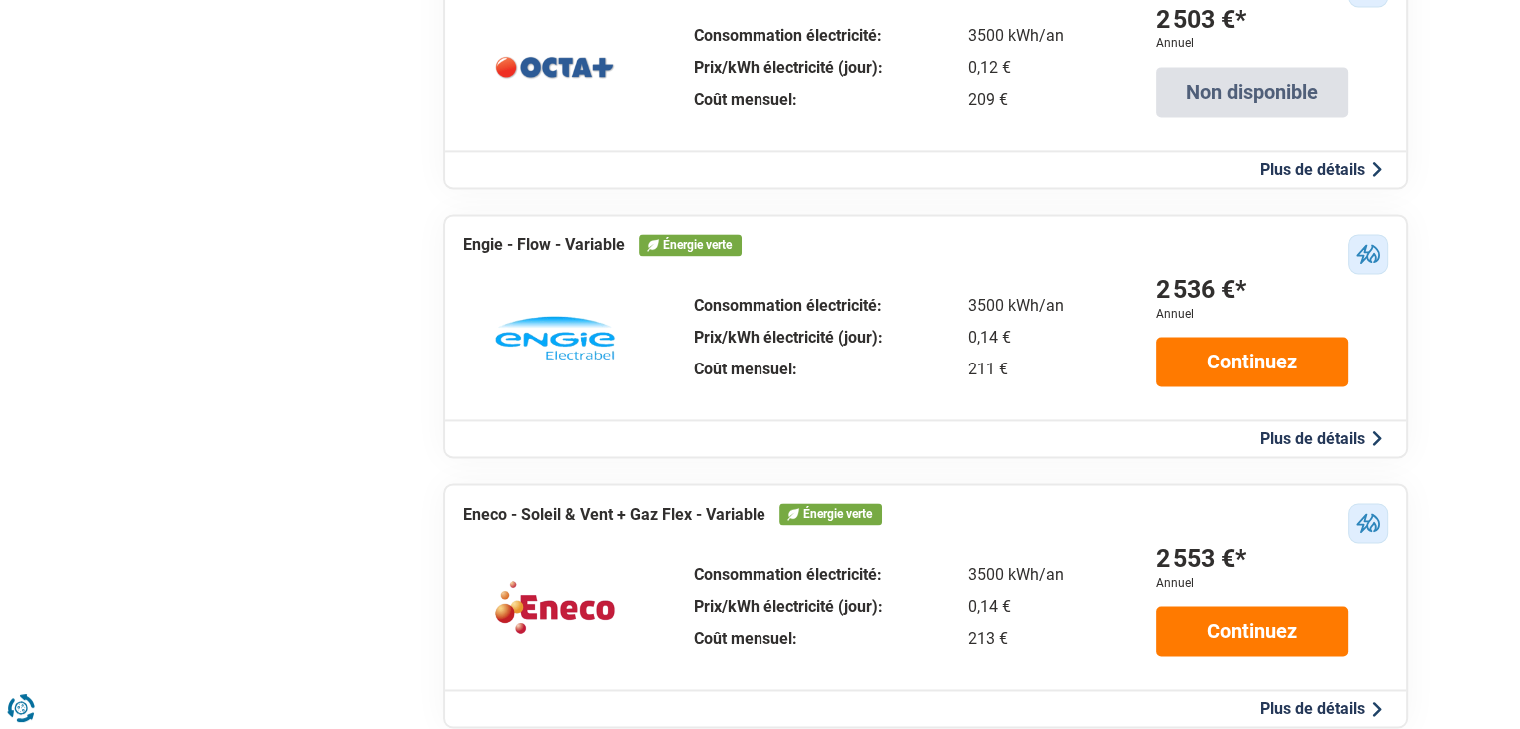
click at [1284, 429] on button "Plus de détails" at bounding box center [1321, 439] width 134 height 21
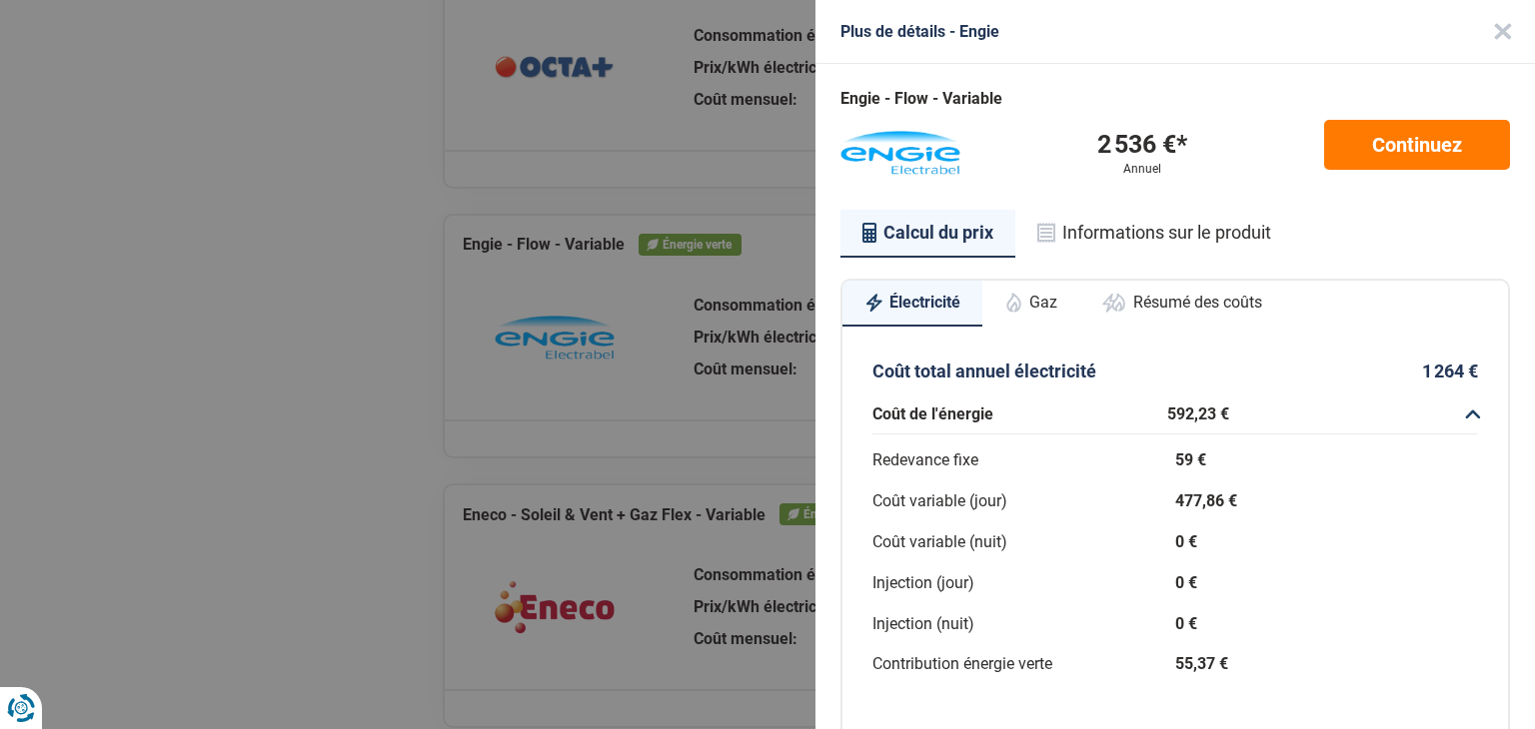
click at [1366, 488] on div "477,86 €" at bounding box center [1326, 502] width 303 height 29
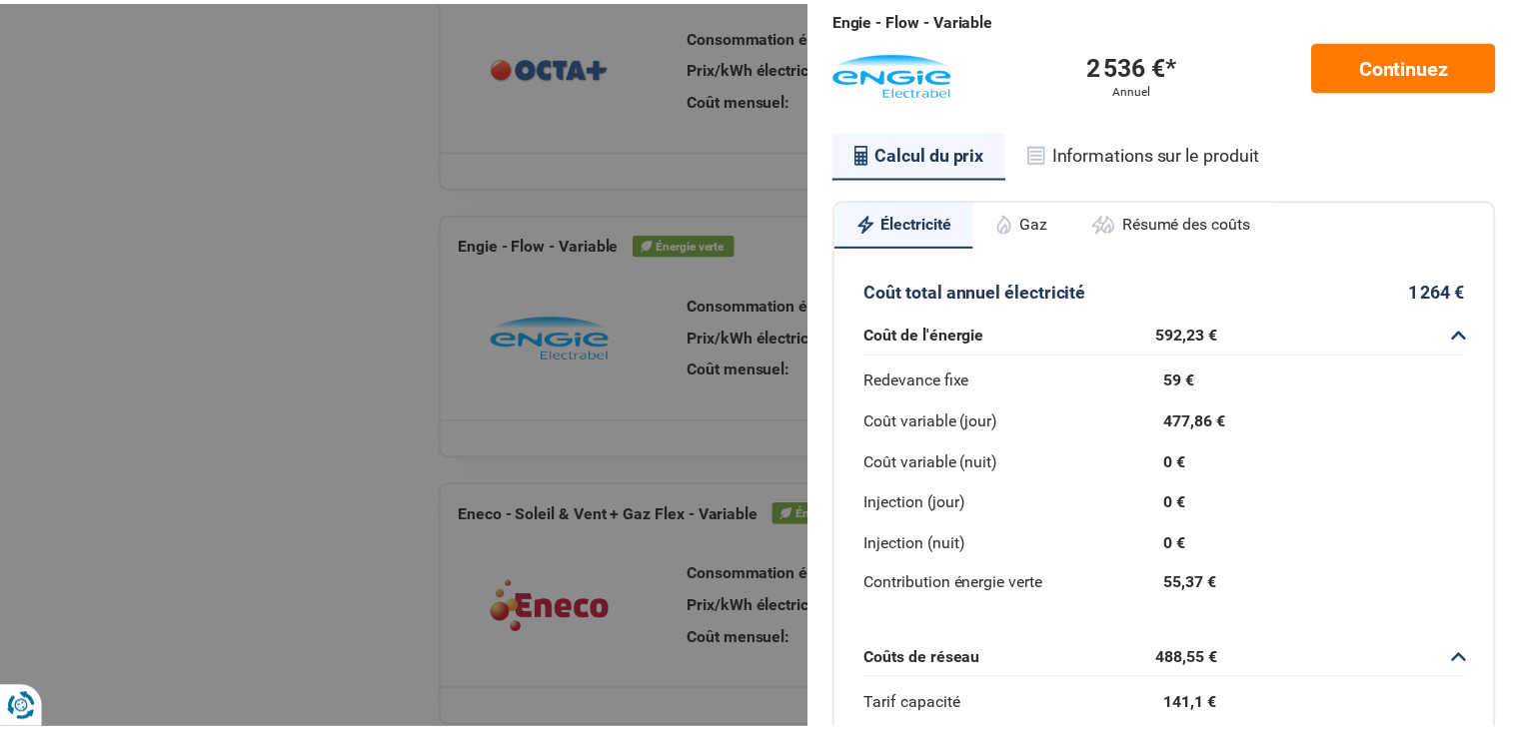
scroll to position [0, 0]
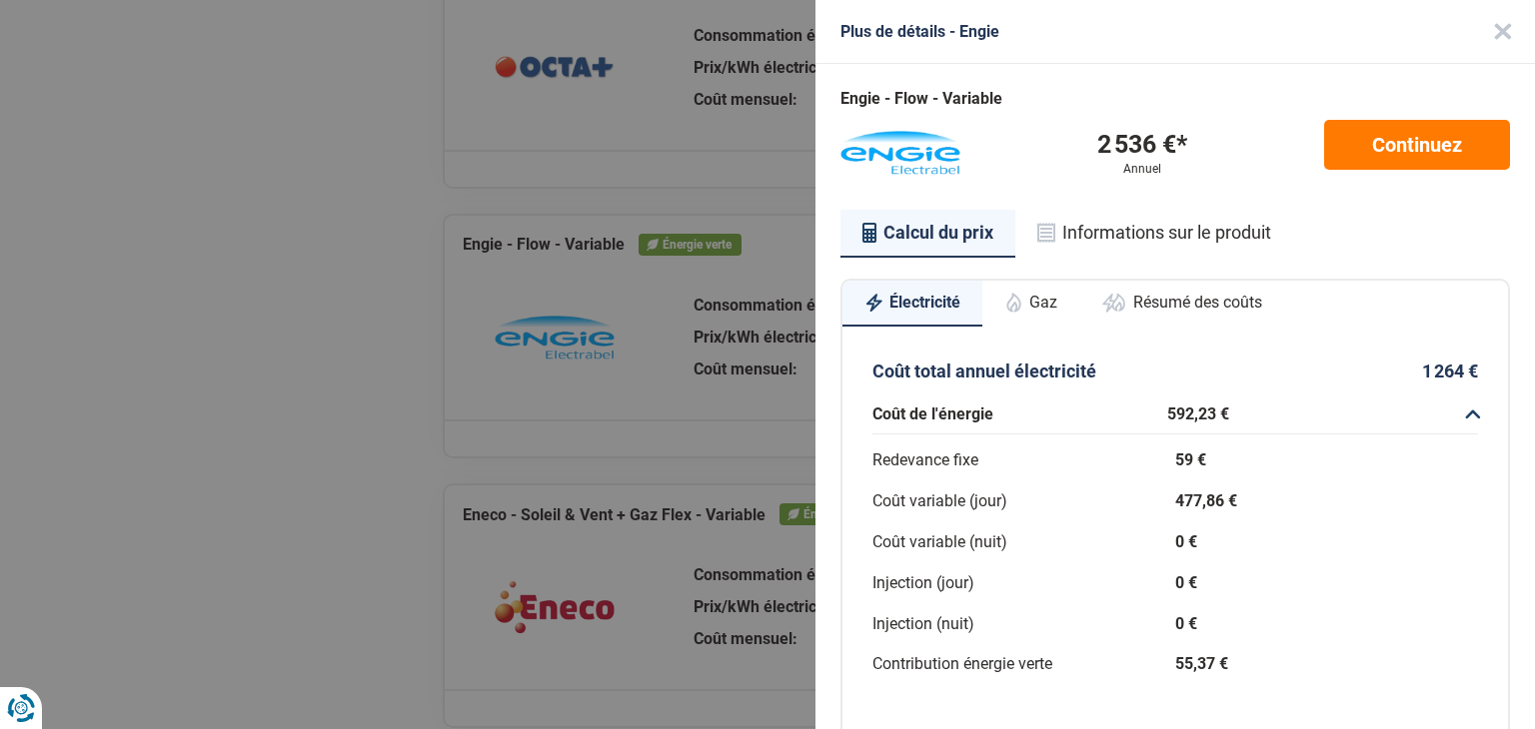
click at [1058, 303] on button "Gaz" at bounding box center [1030, 303] width 97 height 44
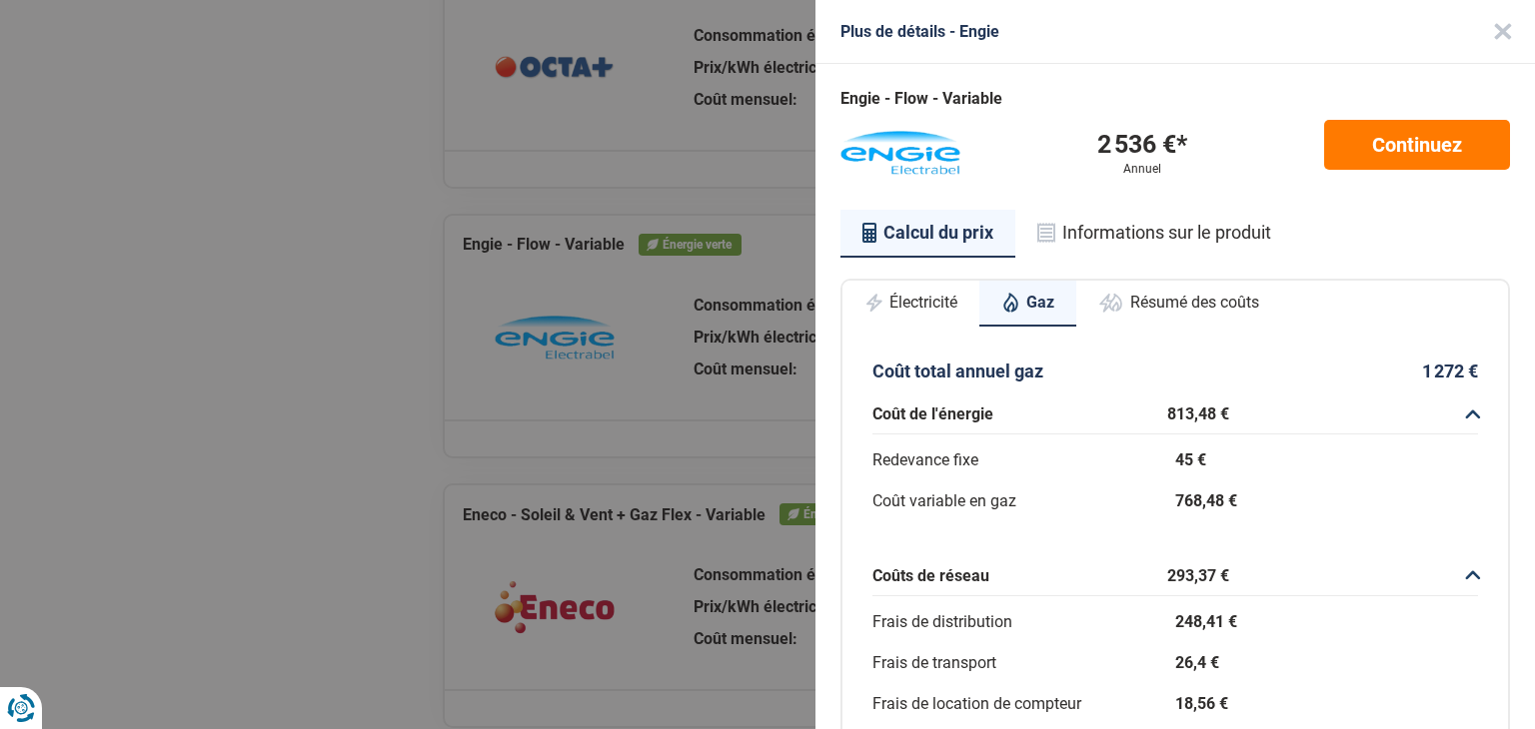
click at [400, 361] on div "Plus de détails - Engie Engie - Flow - Variable 2 536 €* Annuel Continuez Calcu…" at bounding box center [767, 364] width 1535 height 729
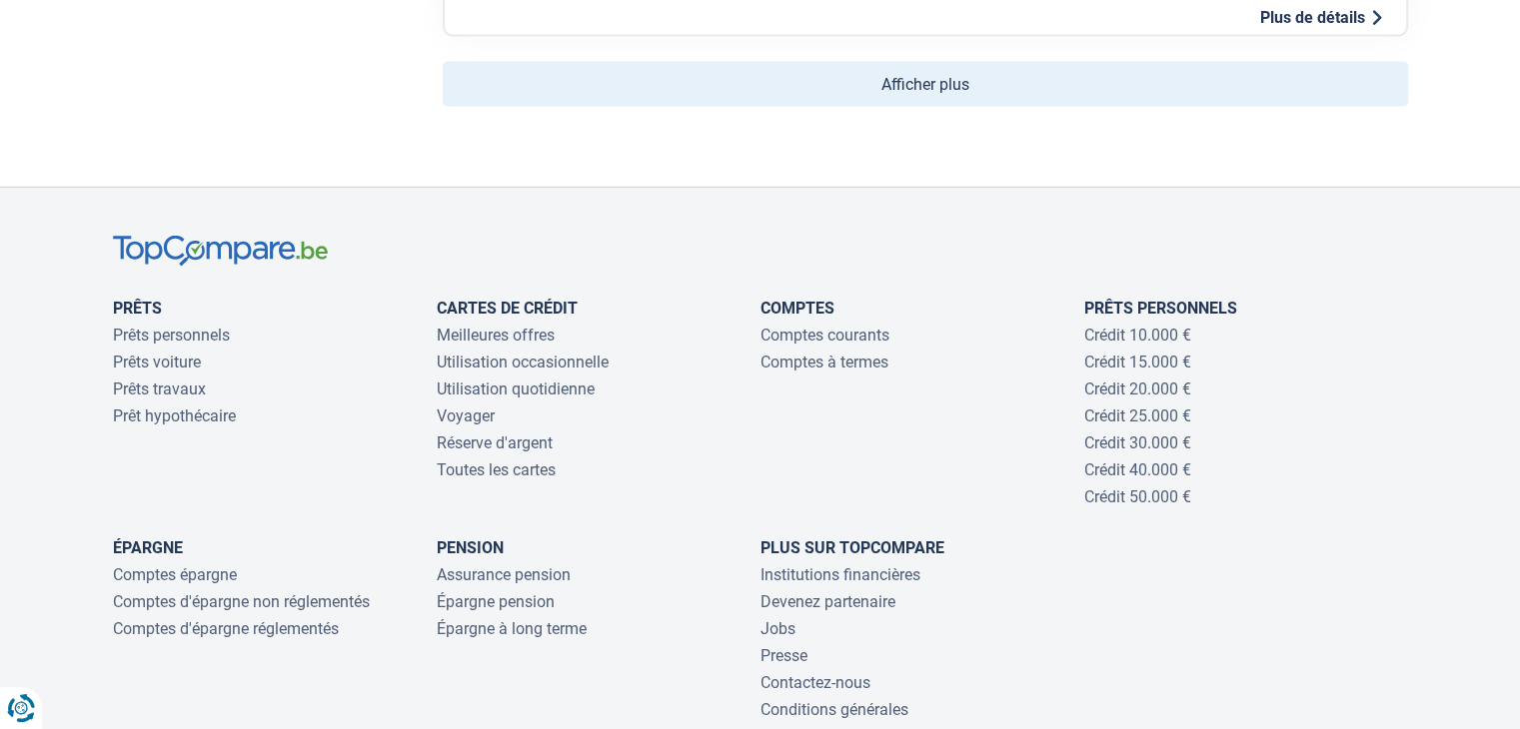
scroll to position [4781, 0]
